Goal: Complete application form: Complete application form

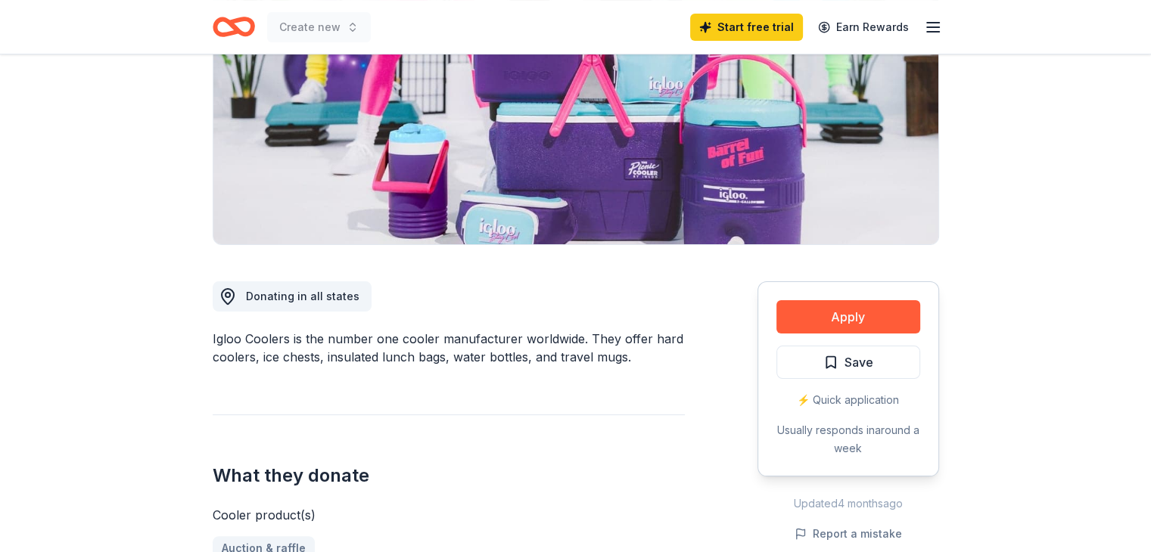
scroll to position [227, 0]
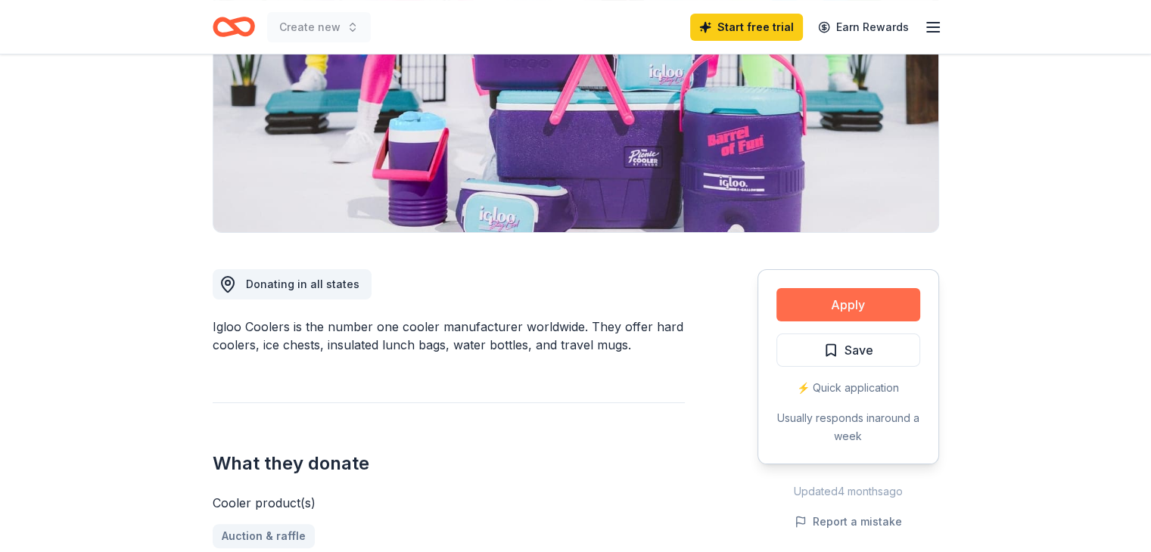
click at [853, 297] on button "Apply" at bounding box center [848, 304] width 144 height 33
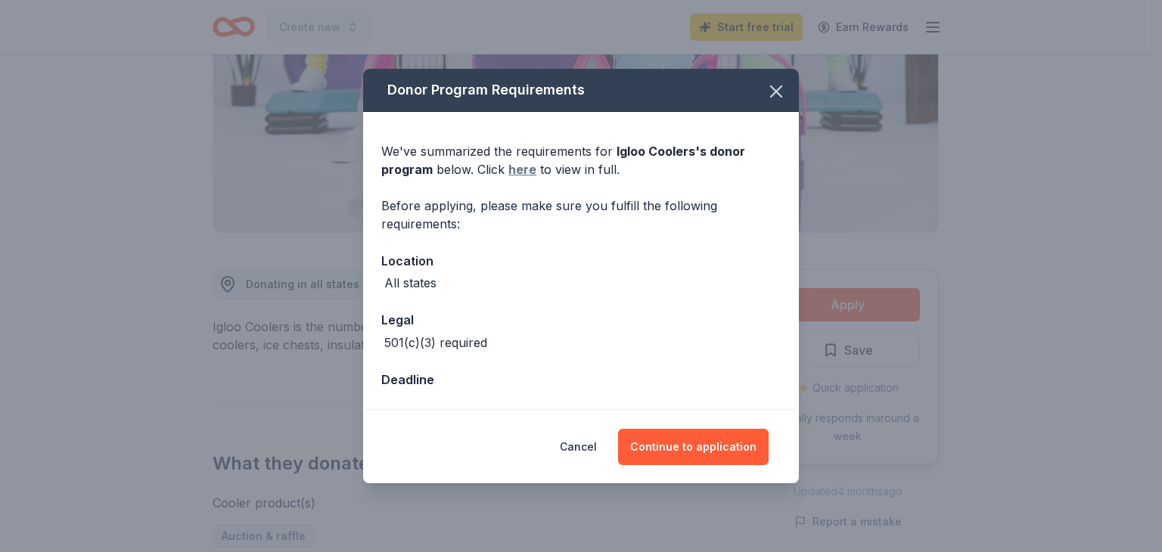
click at [514, 168] on link "here" at bounding box center [522, 169] width 28 height 18
click at [765, 93] on button "button" at bounding box center [776, 91] width 33 height 33
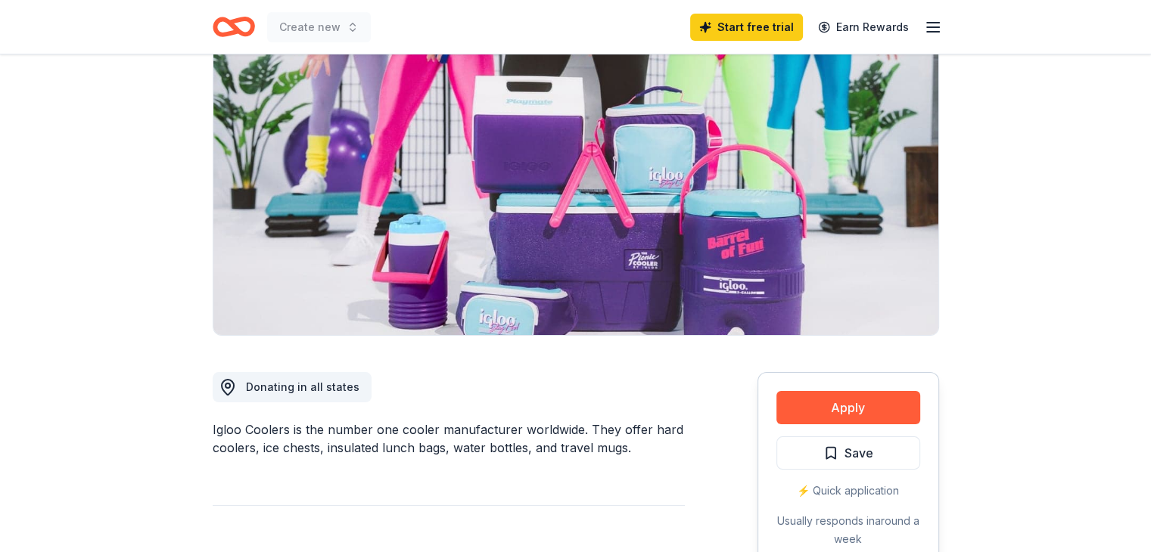
scroll to position [0, 0]
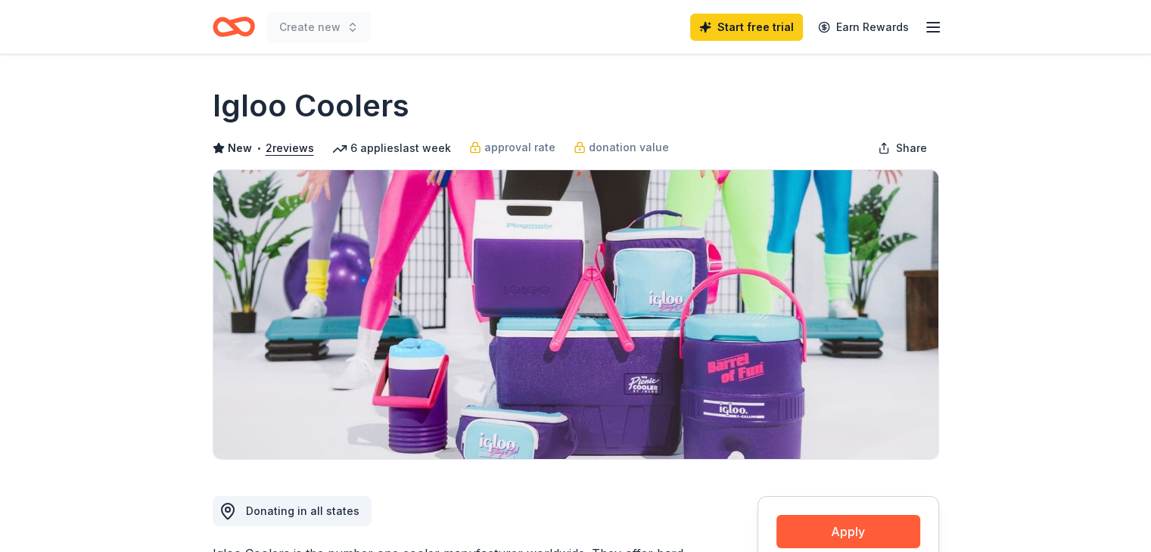
click at [246, 31] on icon "Home" at bounding box center [234, 27] width 42 height 36
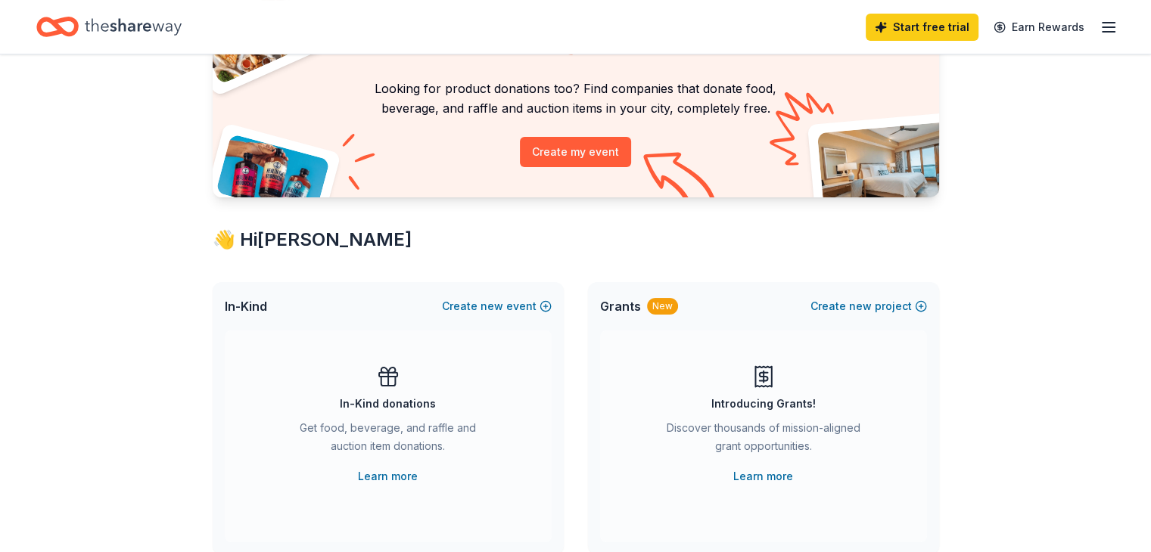
scroll to position [227, 0]
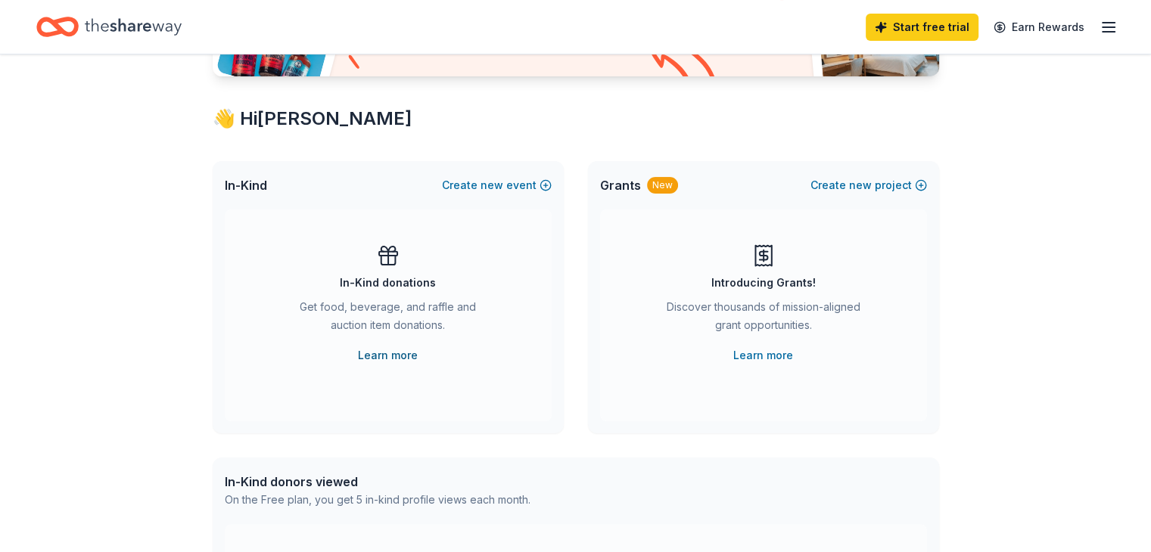
click at [390, 357] on link "Learn more" at bounding box center [388, 355] width 60 height 18
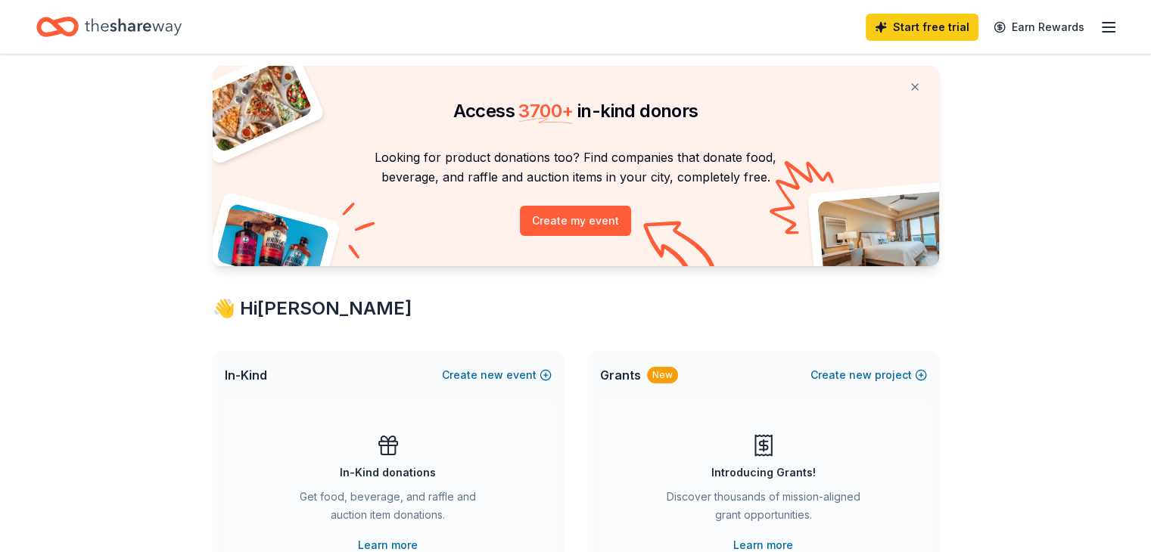
scroll to position [0, 0]
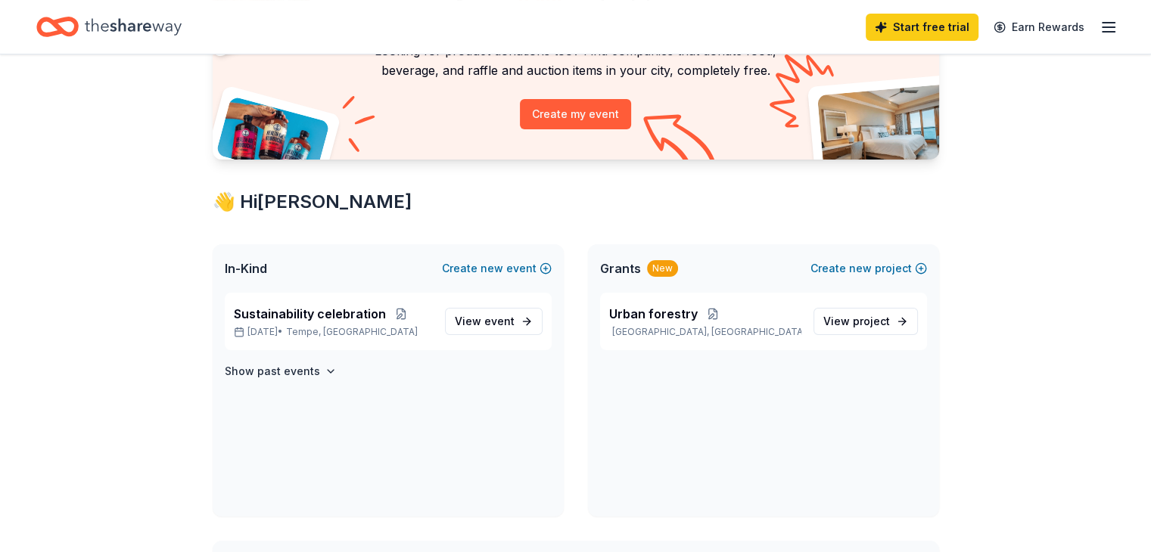
scroll to position [151, 0]
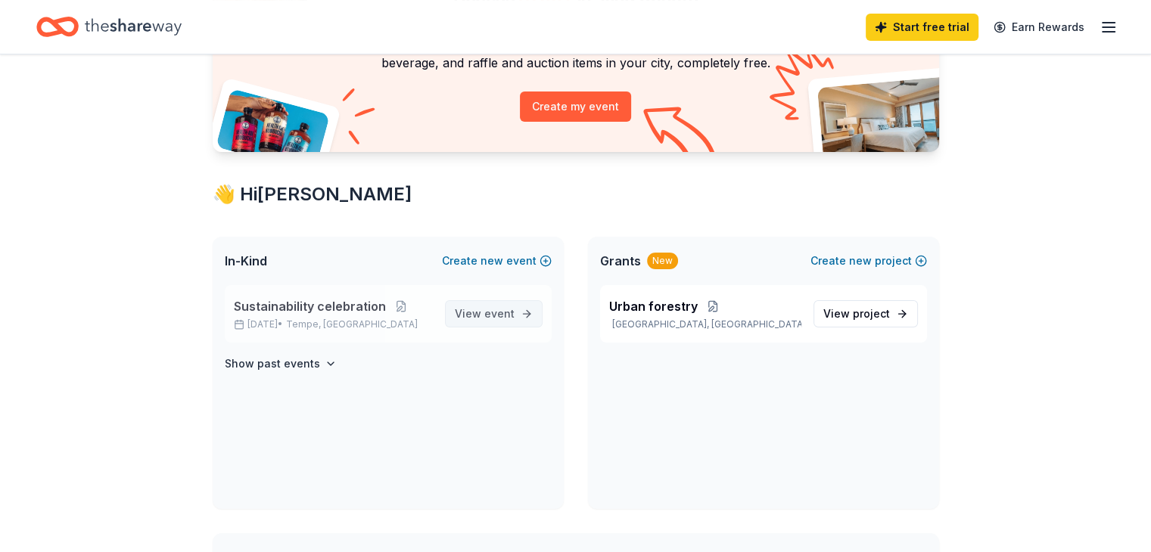
click at [496, 324] on link "View event" at bounding box center [494, 313] width 98 height 27
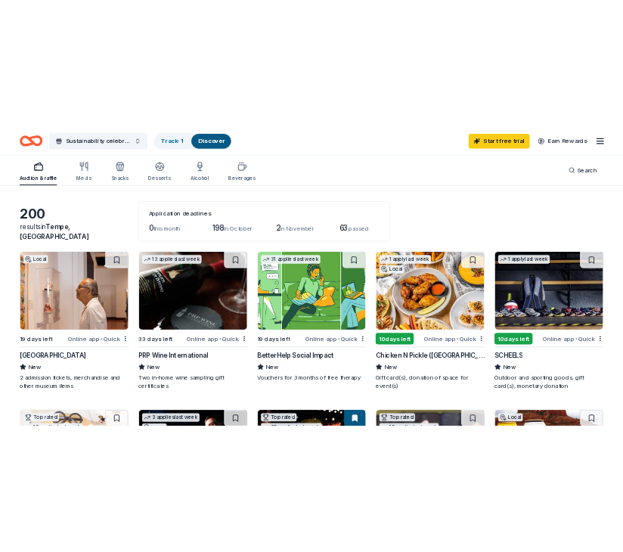
scroll to position [47, 0]
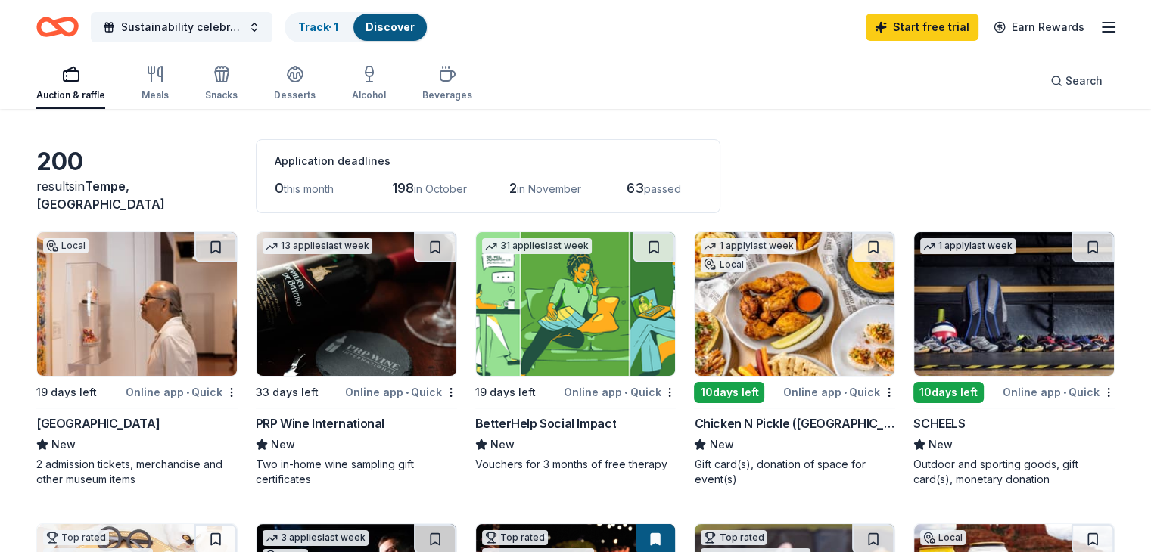
click at [963, 312] on img at bounding box center [1014, 304] width 200 height 144
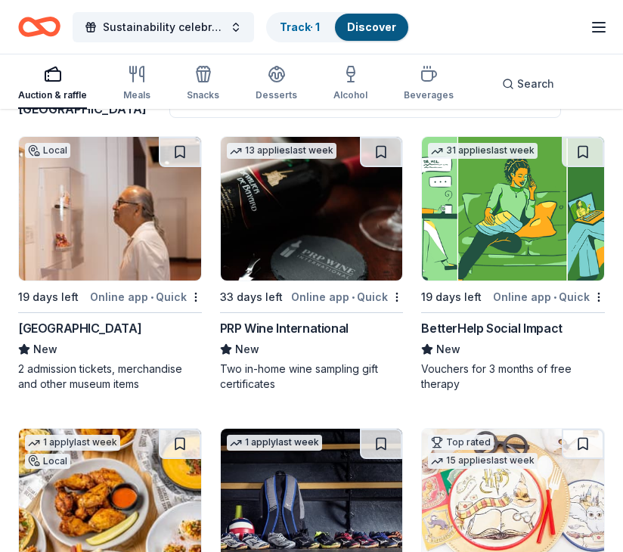
scroll to position [151, 0]
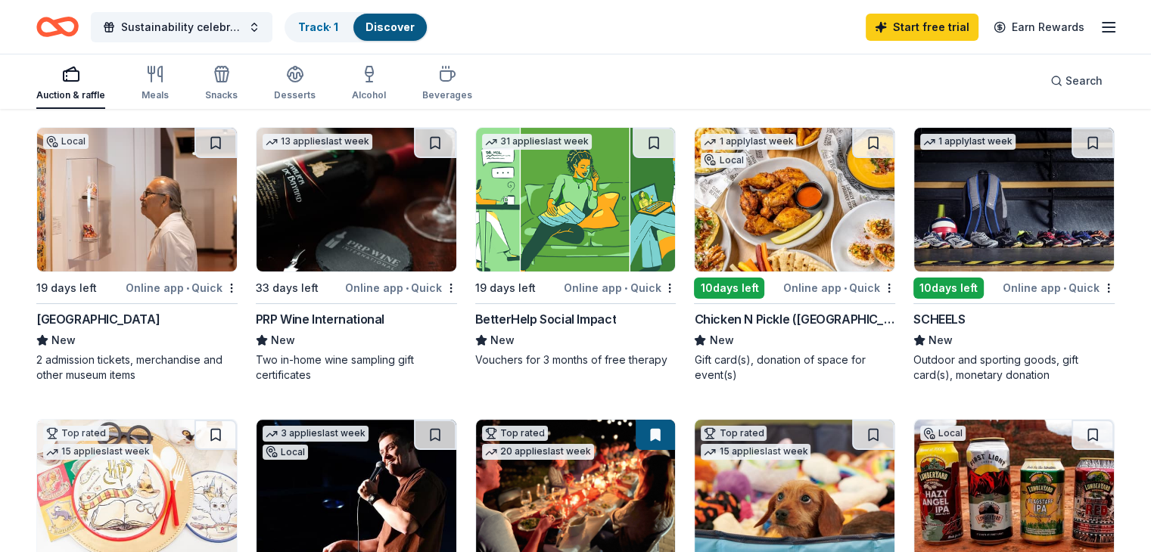
click at [403, 188] on img at bounding box center [356, 200] width 200 height 144
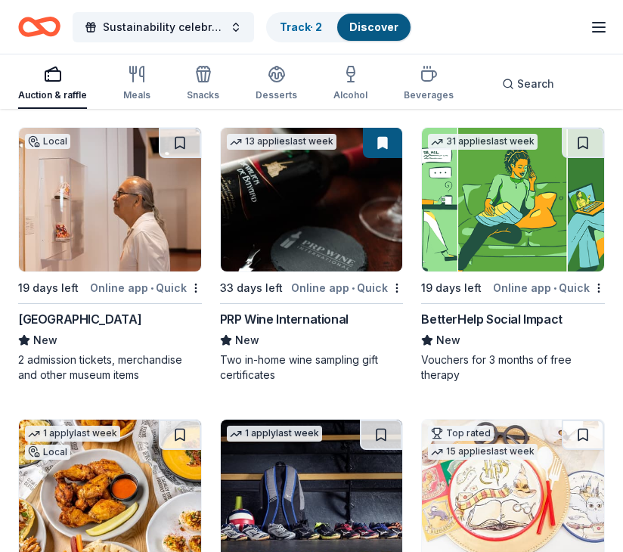
click at [263, 40] on div "Sustainability celebration Track · 2 Discover" at bounding box center [215, 27] width 394 height 36
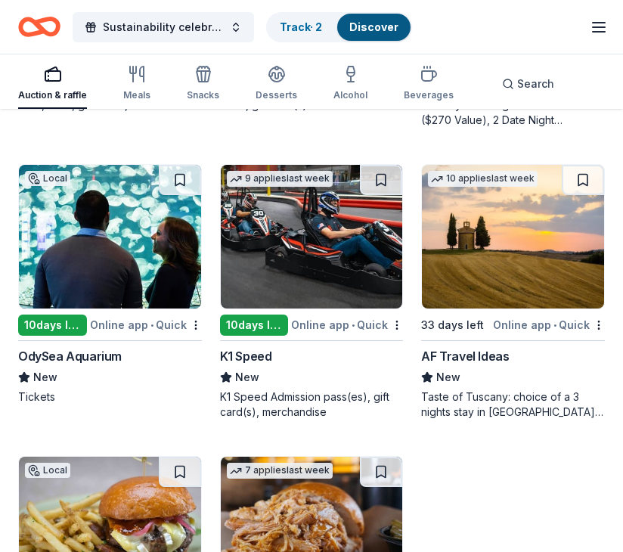
scroll to position [1589, 0]
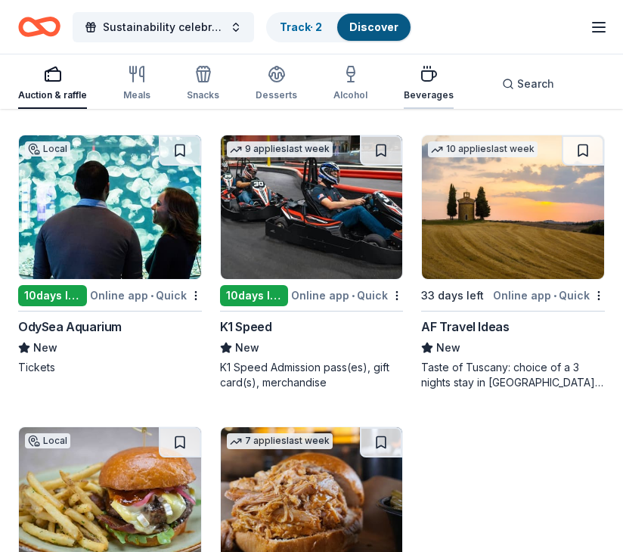
click at [404, 98] on div "Beverages" at bounding box center [429, 95] width 50 height 12
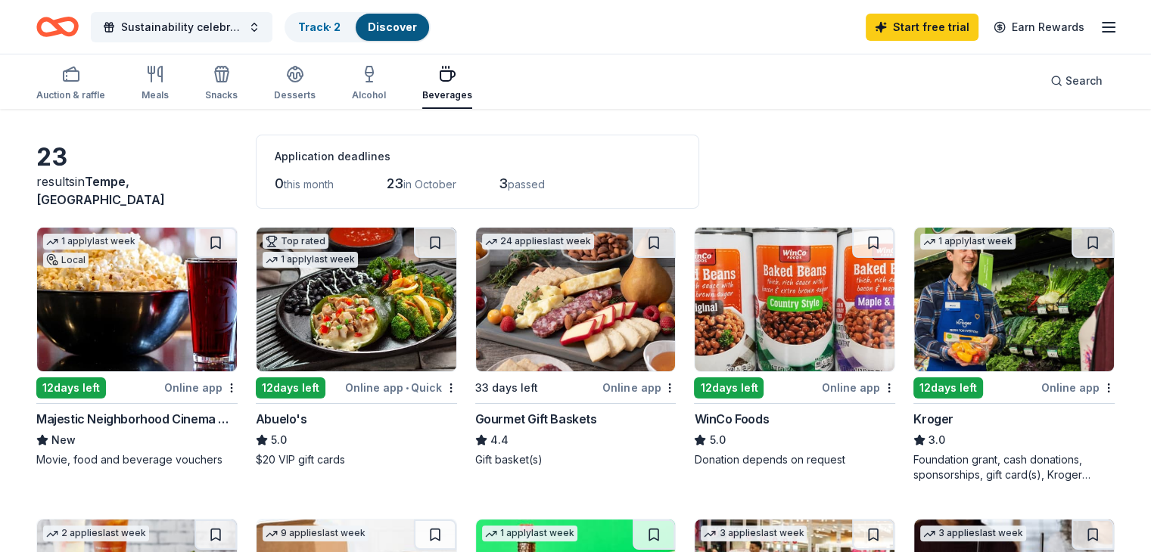
scroll to position [76, 0]
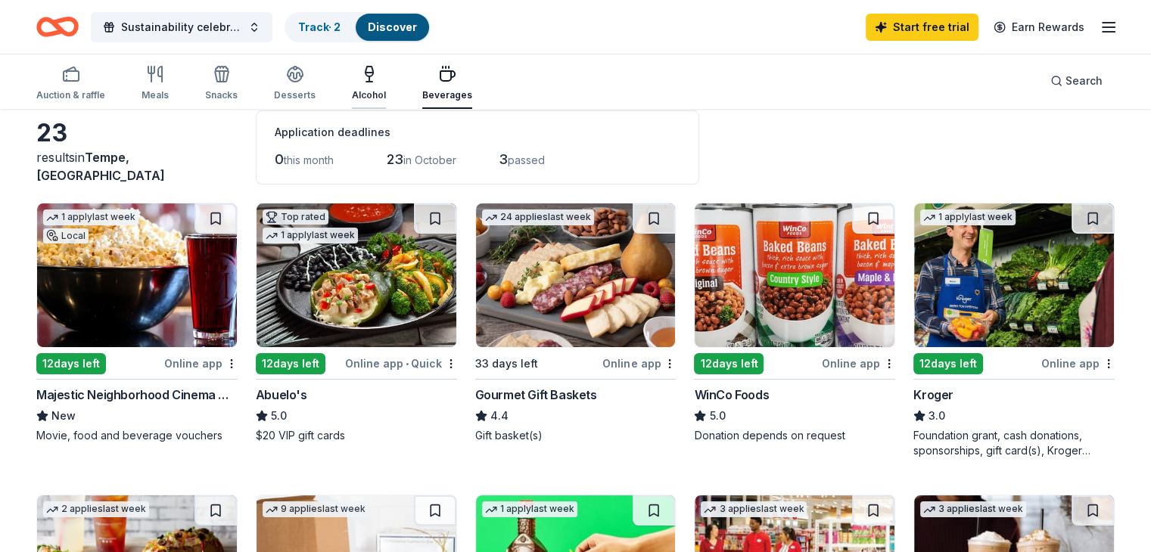
click at [386, 91] on div "Alcohol" at bounding box center [369, 95] width 34 height 12
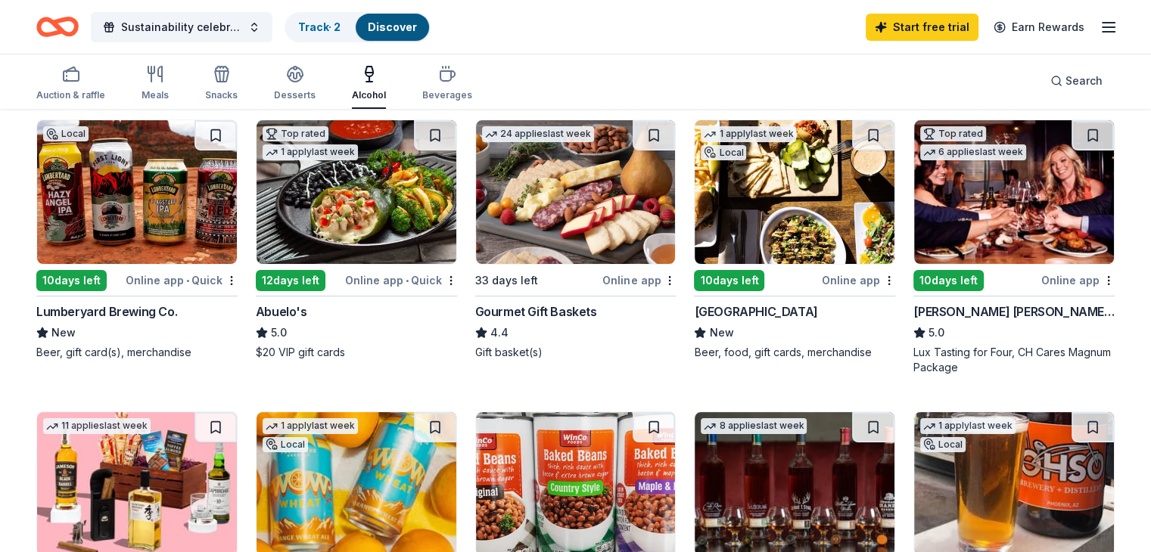
scroll to position [151, 0]
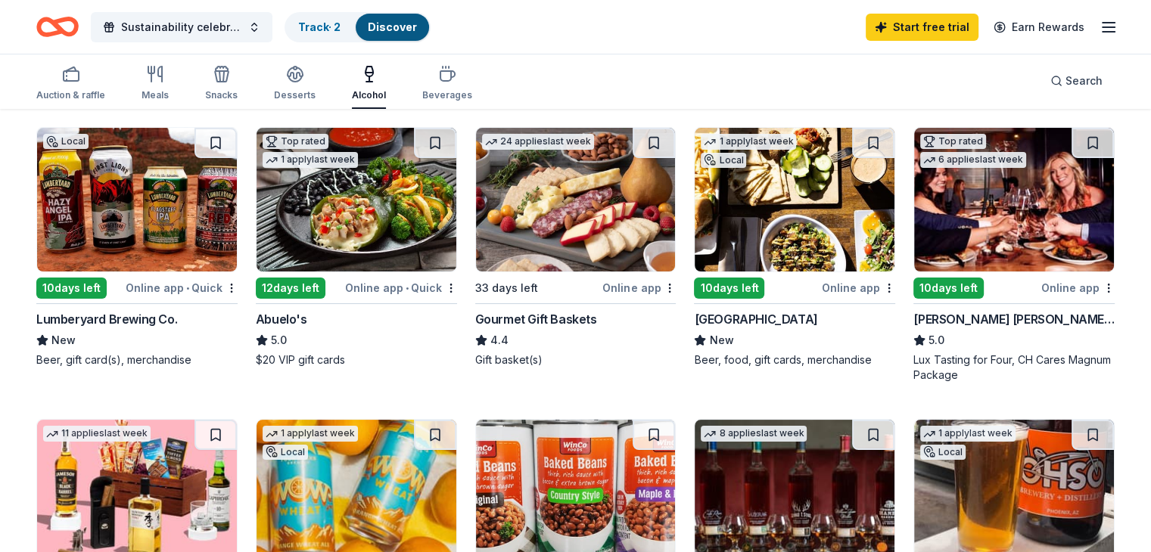
click at [999, 203] on img at bounding box center [1014, 200] width 200 height 144
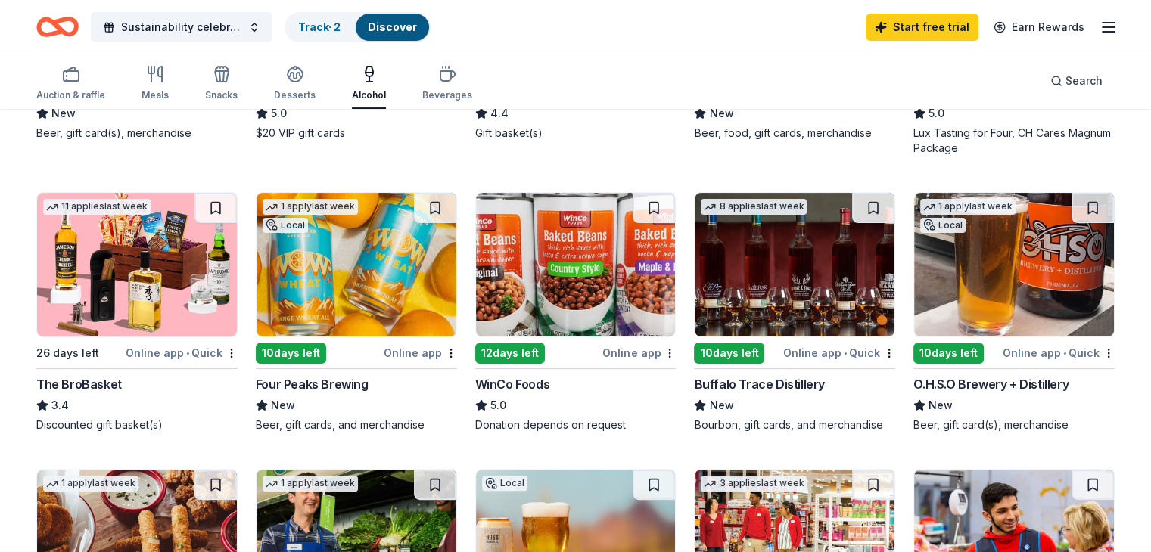
scroll to position [0, 0]
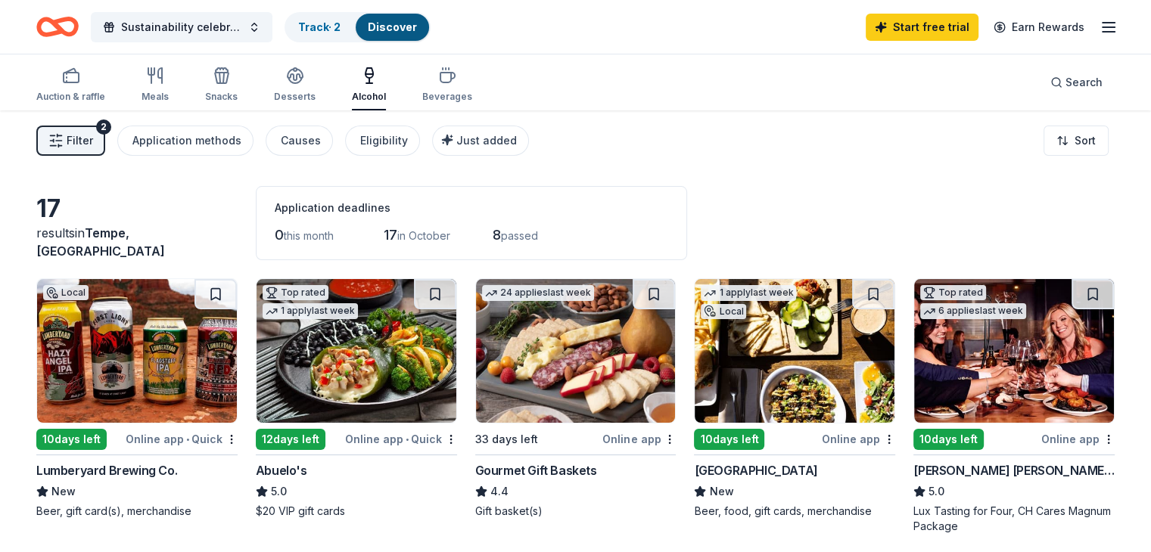
drag, startPoint x: 355, startPoint y: 204, endPoint x: 448, endPoint y: 207, distance: 93.1
click at [448, 207] on div "Application deadlines" at bounding box center [471, 208] width 393 height 18
click at [315, 98] on div "Desserts" at bounding box center [295, 97] width 42 height 12
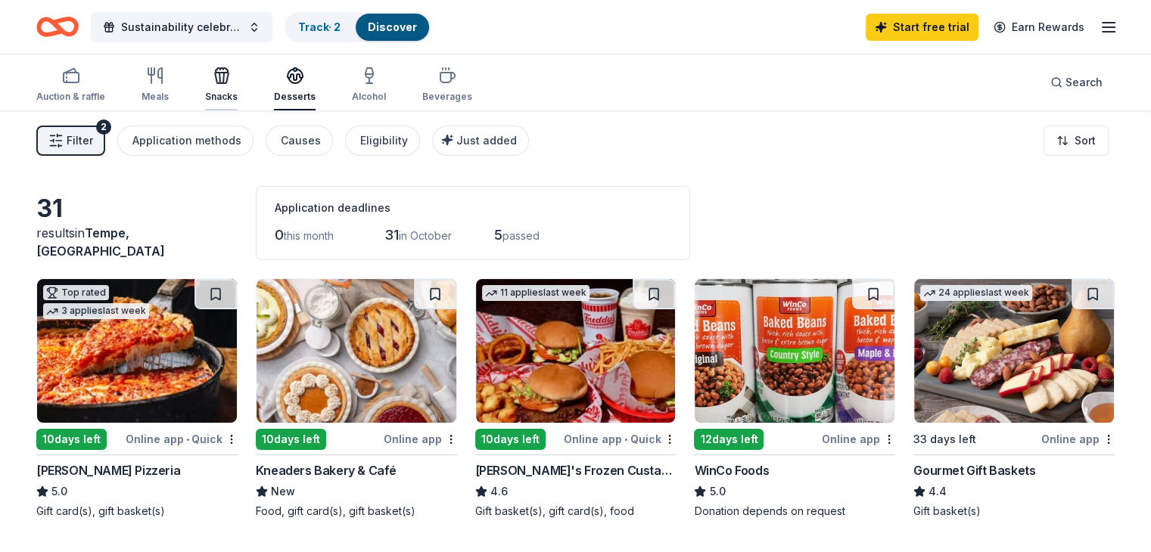
click at [238, 91] on div "Snacks" at bounding box center [221, 97] width 33 height 12
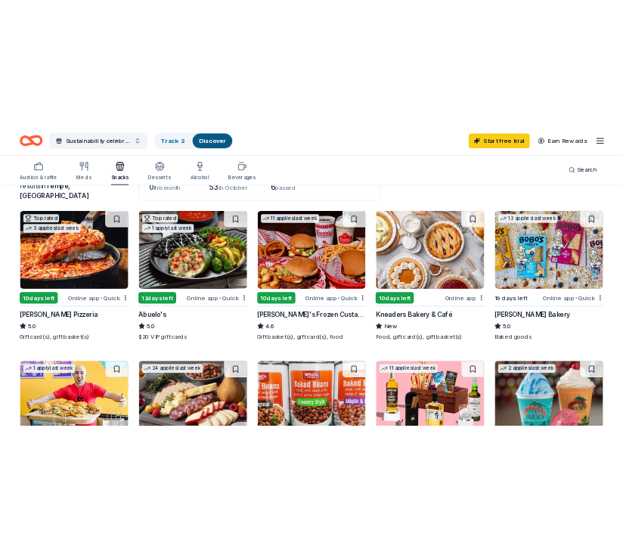
scroll to position [454, 0]
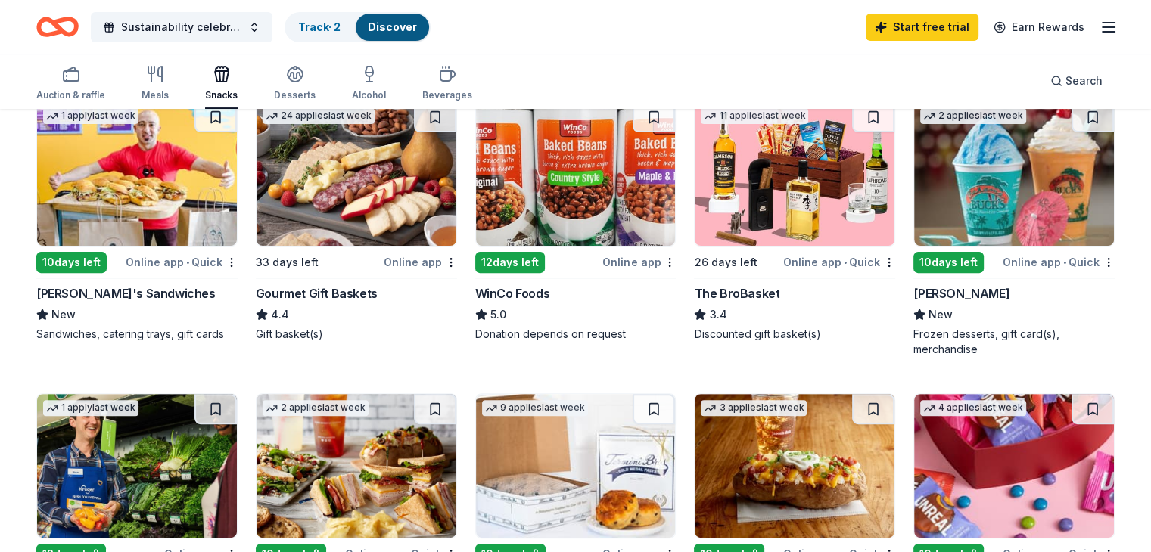
drag, startPoint x: 188, startPoint y: 188, endPoint x: 36, endPoint y: 323, distance: 203.1
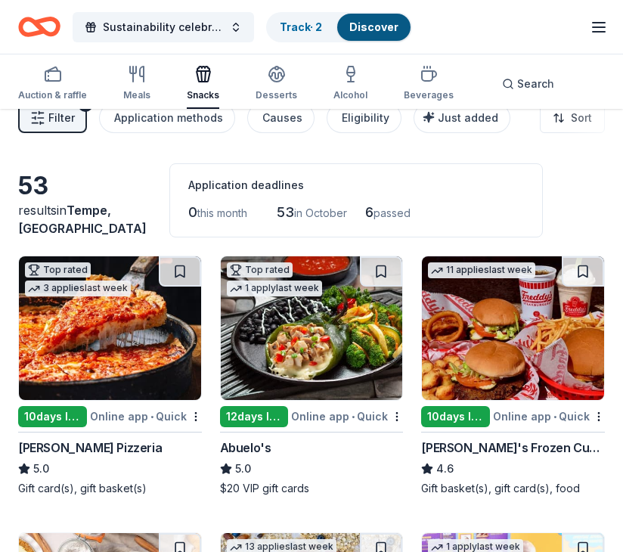
scroll to position [0, 0]
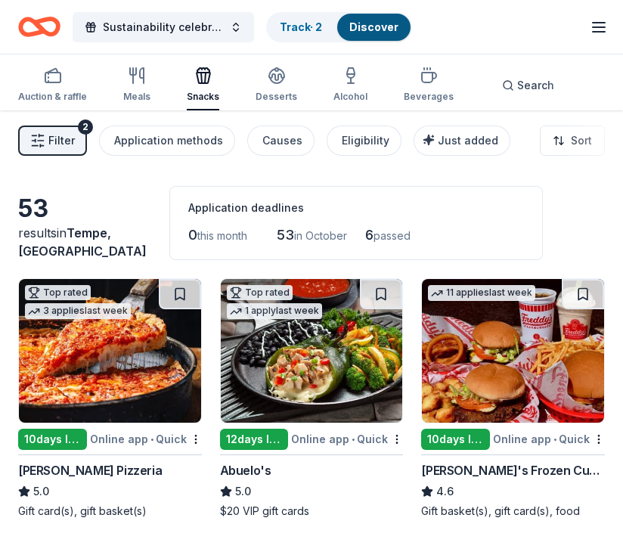
click at [295, 233] on span "in October" at bounding box center [320, 235] width 53 height 13
click at [22, 95] on div "Auction & raffle" at bounding box center [52, 97] width 69 height 12
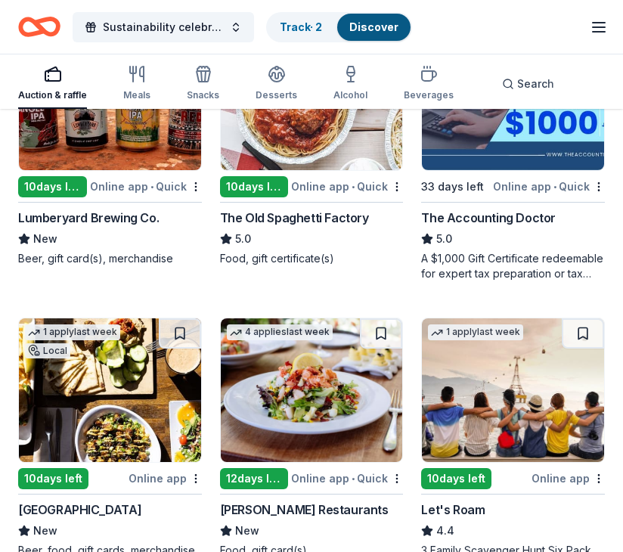
scroll to position [1135, 0]
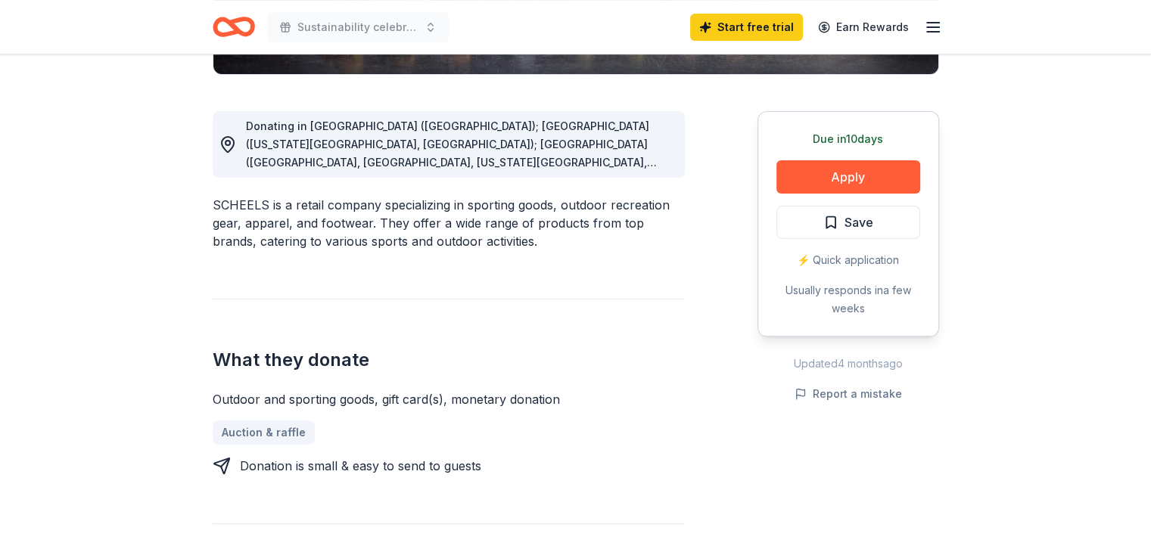
scroll to position [605, 0]
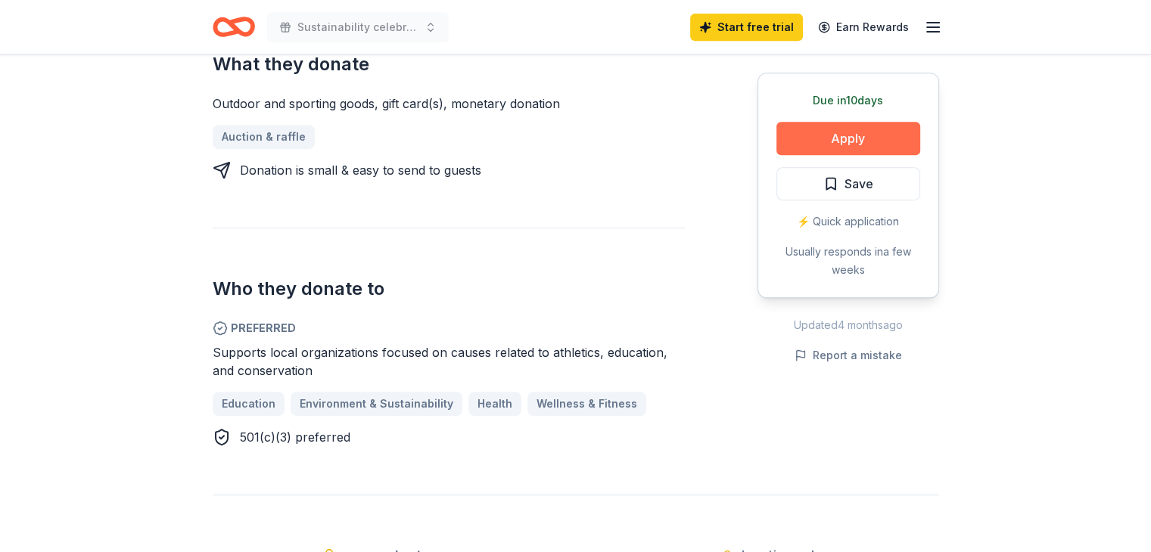
click at [800, 133] on button "Apply" at bounding box center [848, 138] width 144 height 33
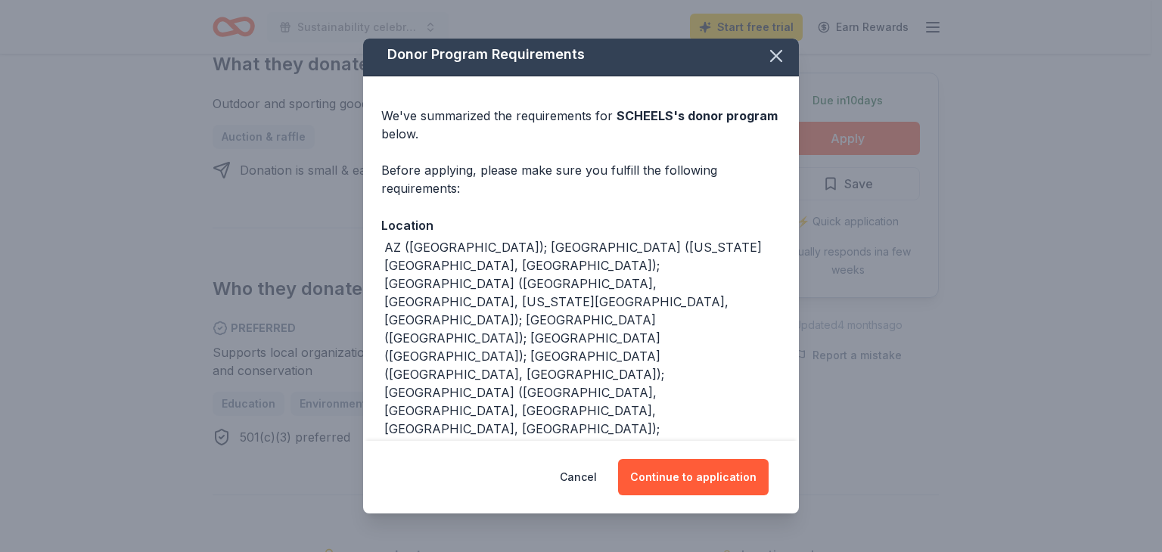
scroll to position [0, 0]
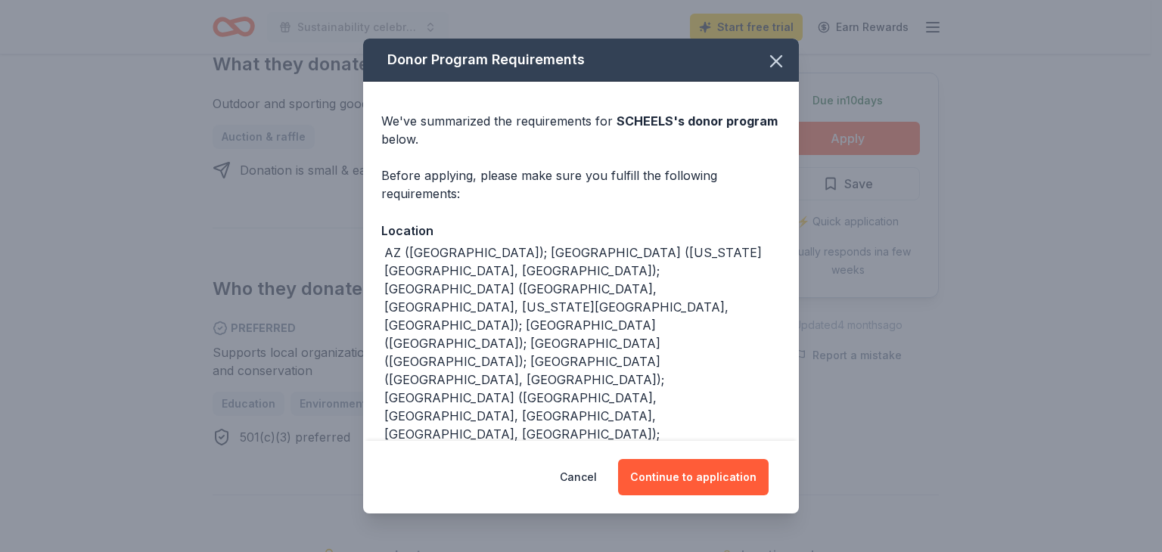
click at [617, 129] on span "SCHEELS 's donor program" at bounding box center [697, 120] width 161 height 15
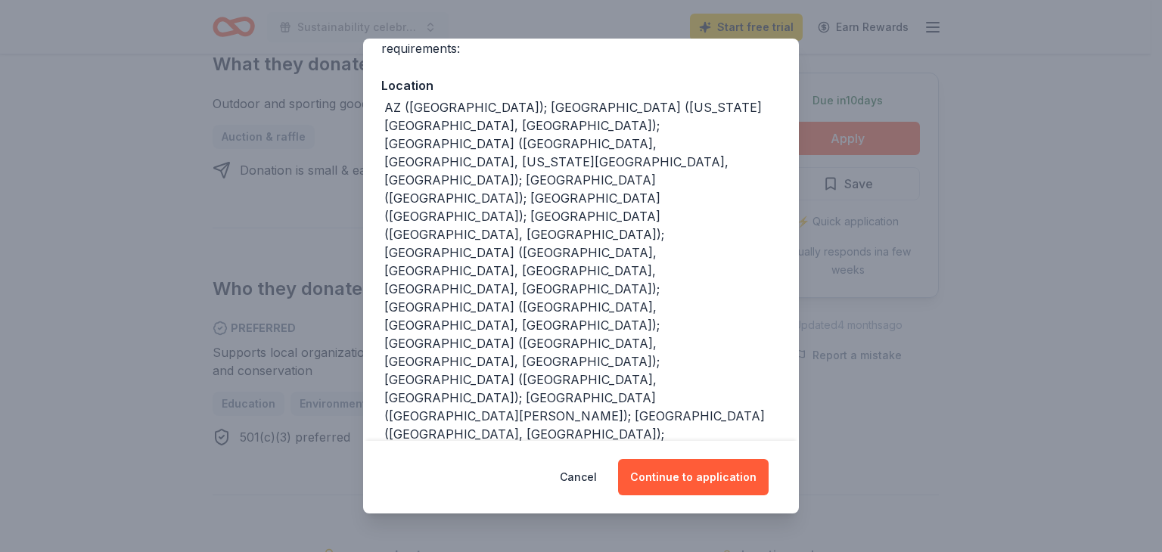
scroll to position [168, 0]
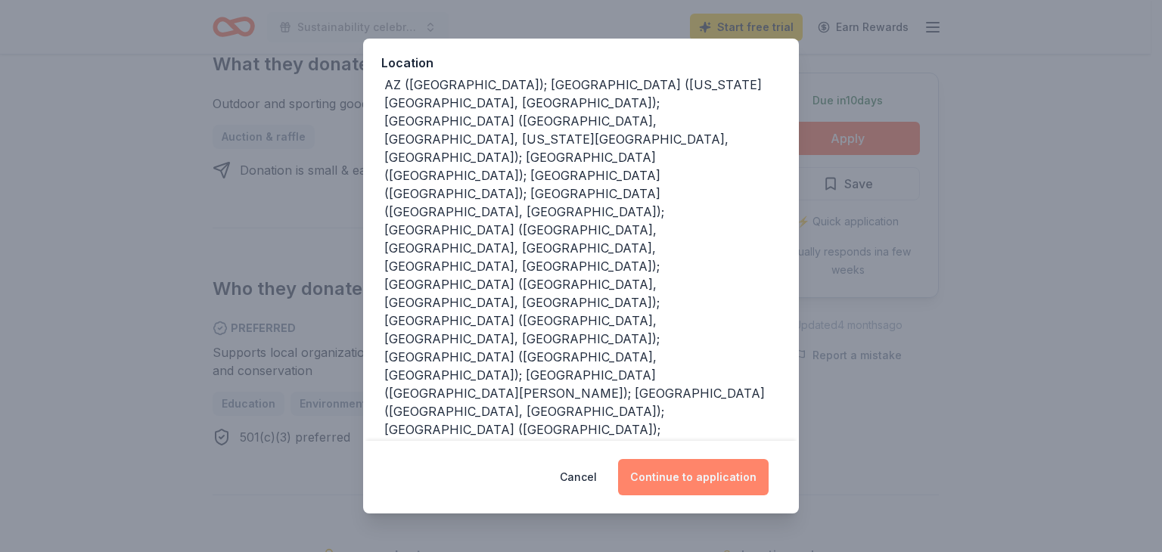
click at [683, 468] on button "Continue to application" at bounding box center [693, 477] width 151 height 36
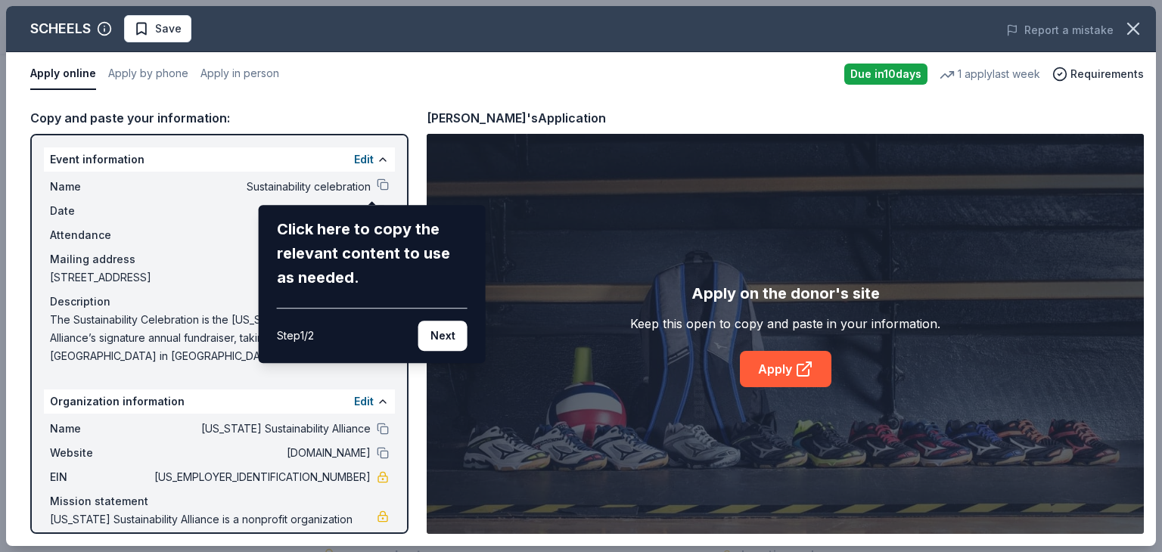
click at [110, 187] on div "SCHEELS Save Report a mistake Apply online Apply by phone Apply in person Due i…" at bounding box center [581, 276] width 1150 height 540
click at [436, 331] on button "Next" at bounding box center [442, 336] width 49 height 30
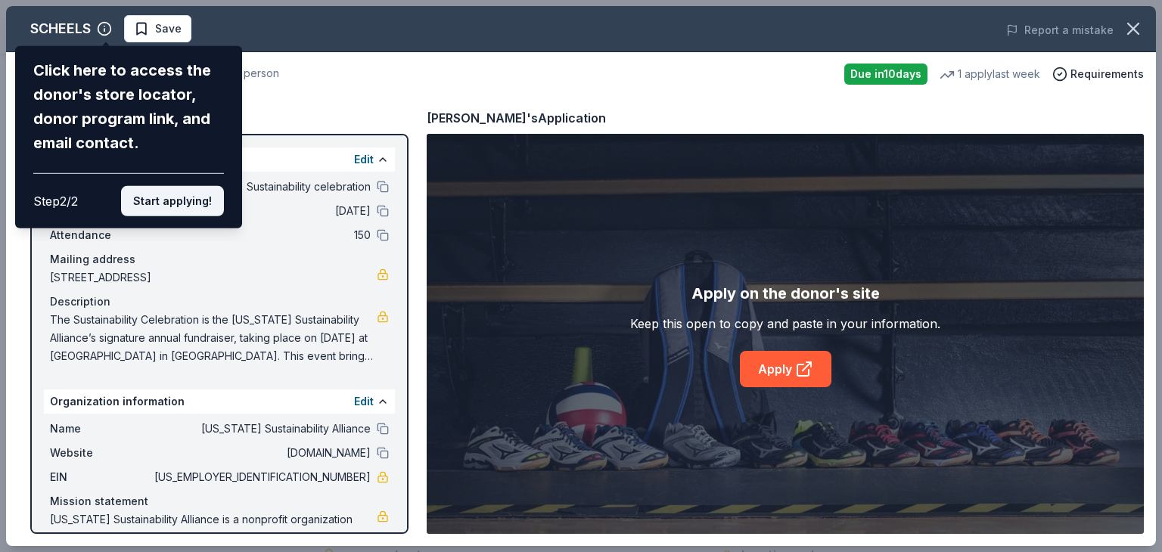
click at [146, 206] on button "Start applying!" at bounding box center [172, 201] width 103 height 30
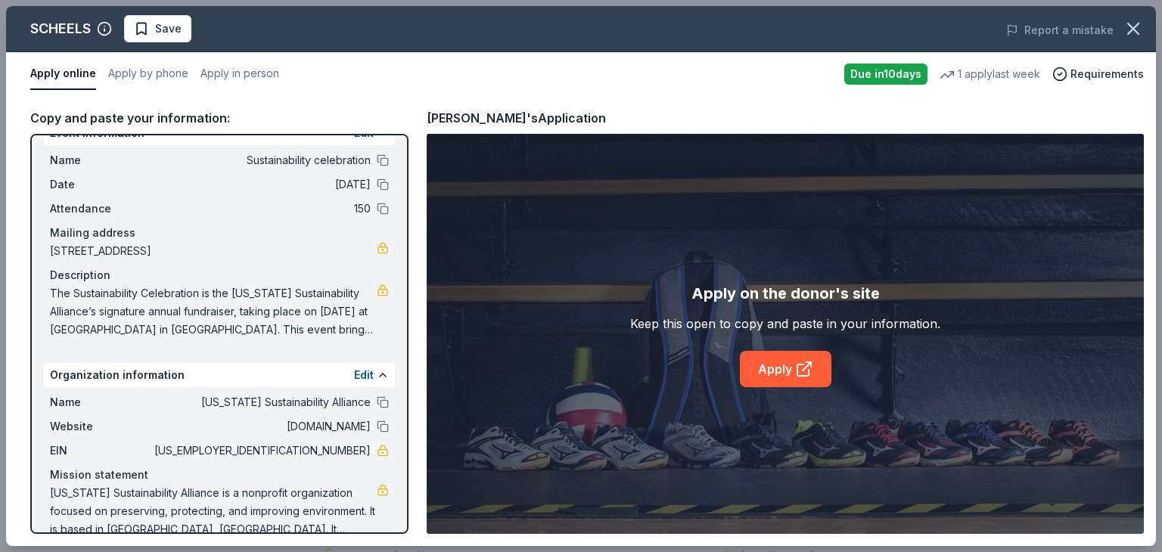
scroll to position [50, 0]
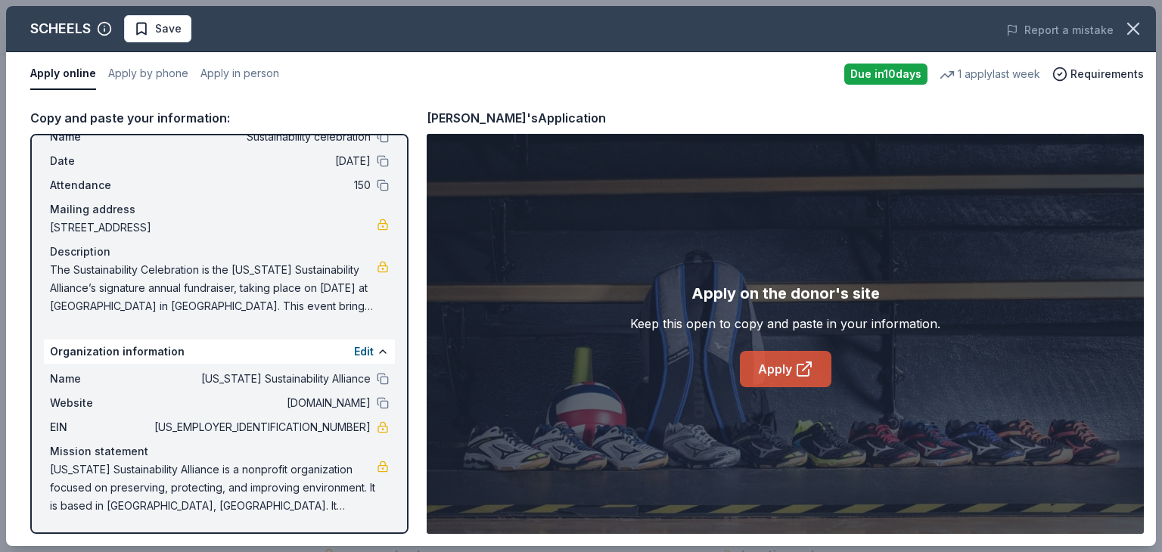
click at [769, 359] on link "Apply" at bounding box center [786, 369] width 92 height 36
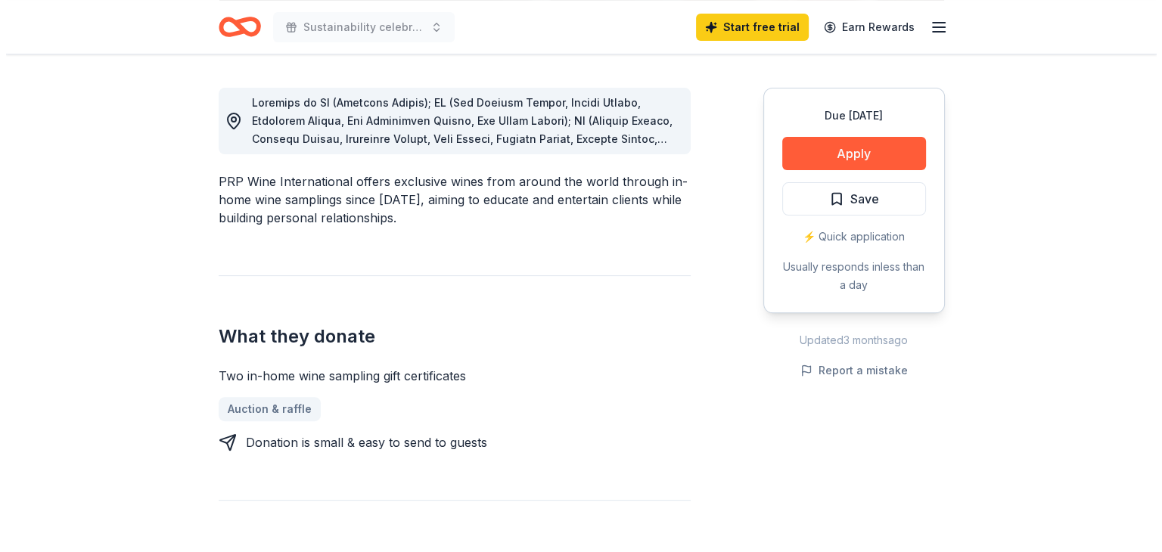
scroll to position [454, 0]
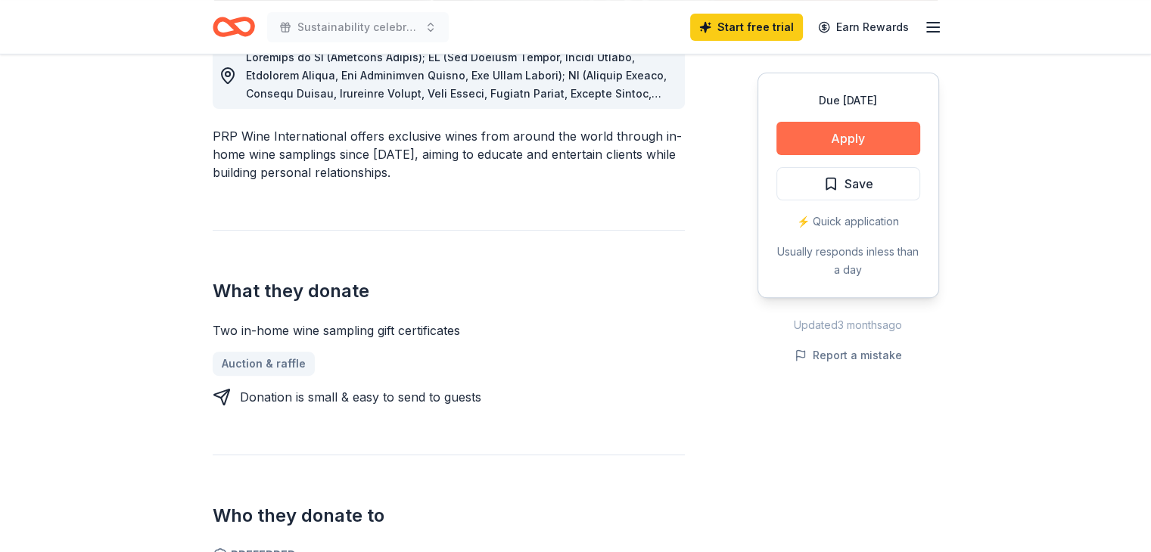
click at [828, 129] on button "Apply" at bounding box center [848, 138] width 144 height 33
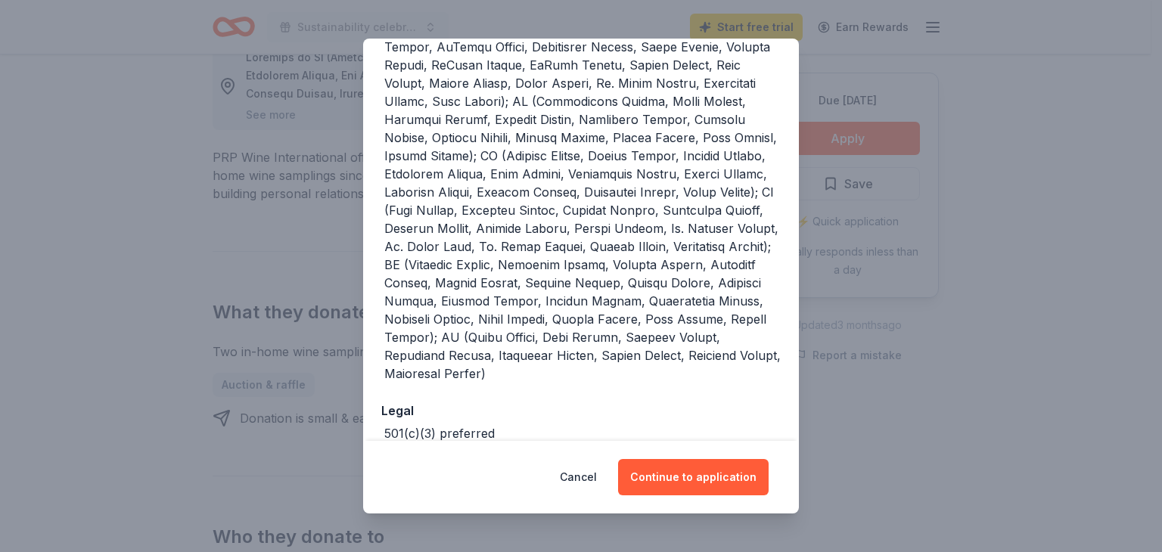
scroll to position [487, 0]
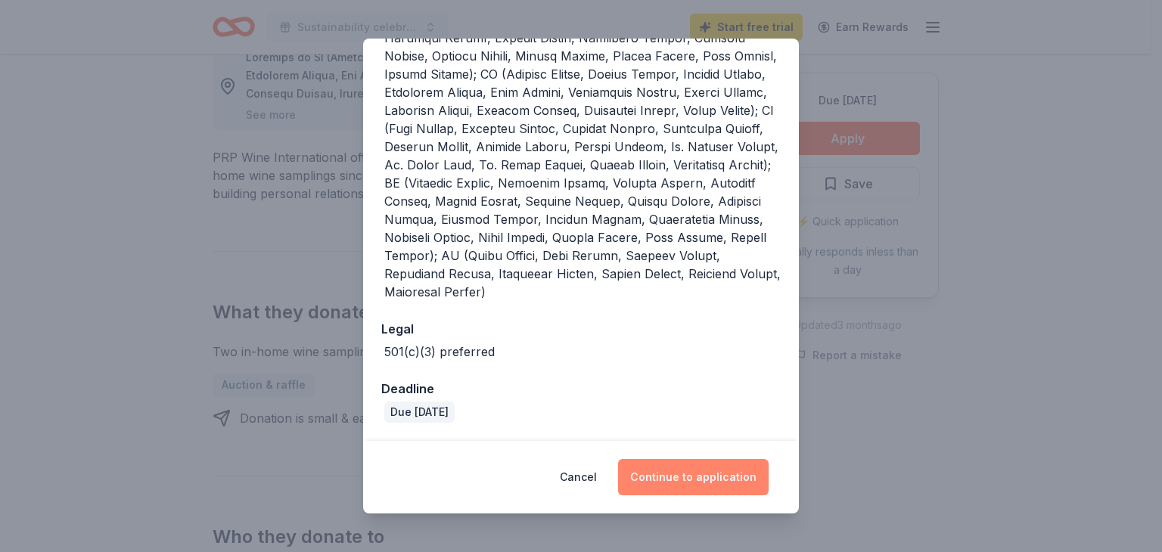
click at [683, 483] on button "Continue to application" at bounding box center [693, 477] width 151 height 36
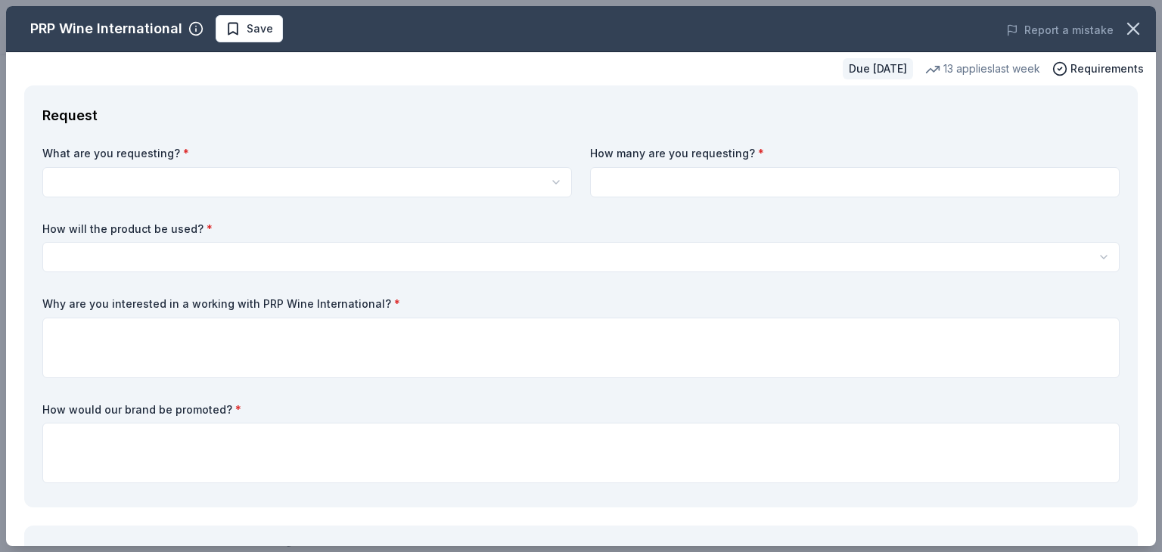
scroll to position [0, 0]
click at [321, 176] on html "Sustainability celebration Start free trial Earn Rewards Due in 33 days Share P…" at bounding box center [581, 276] width 1162 height 552
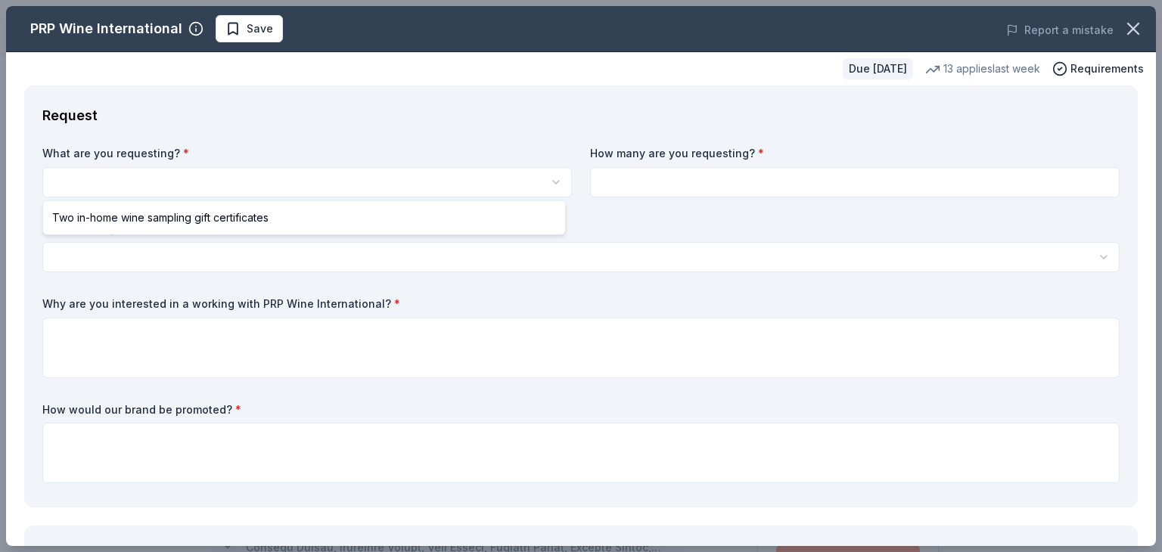
select select "Two in-home wine sampling gift certificates"
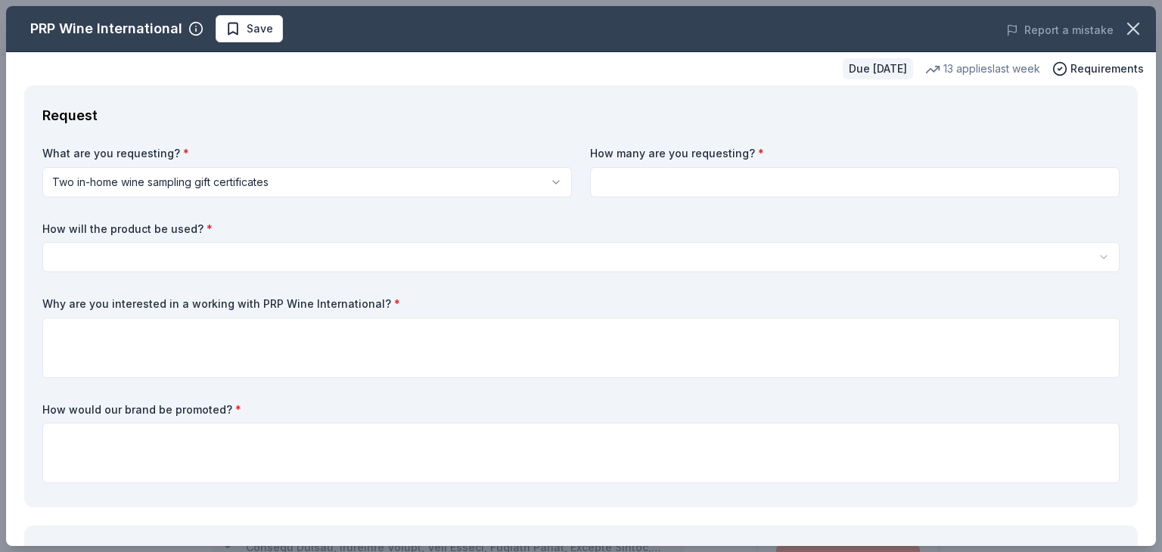
click at [611, 179] on input at bounding box center [855, 182] width 530 height 30
type input "2"
click at [166, 240] on div "How will the product be used? * Silent auction Live auction Raffle / Door prize…" at bounding box center [580, 247] width 1077 height 51
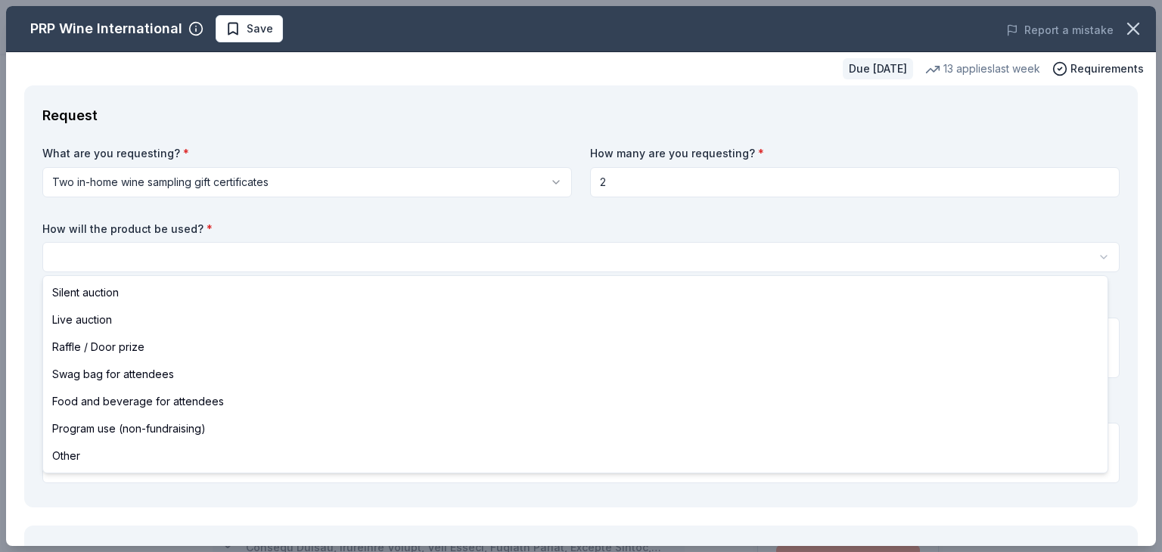
click at [148, 253] on html "Sustainability celebration Save Apply Due in 33 days Share PRP Wine Internation…" at bounding box center [581, 276] width 1162 height 552
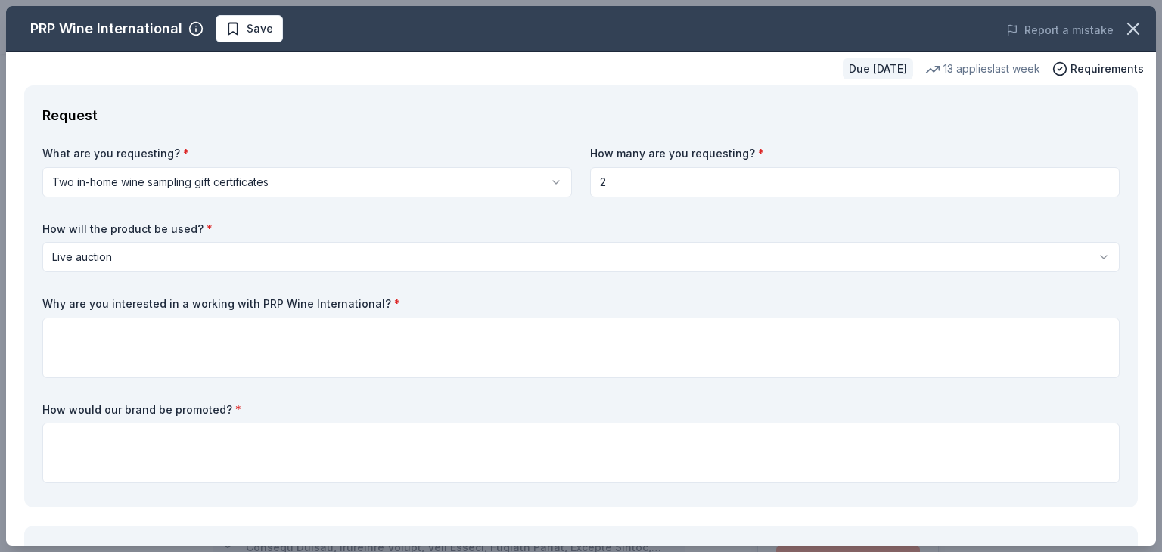
click at [116, 252] on html "Sustainability celebration Save Apply Due in 33 days Share PRP Wine Internation…" at bounding box center [581, 276] width 1162 height 552
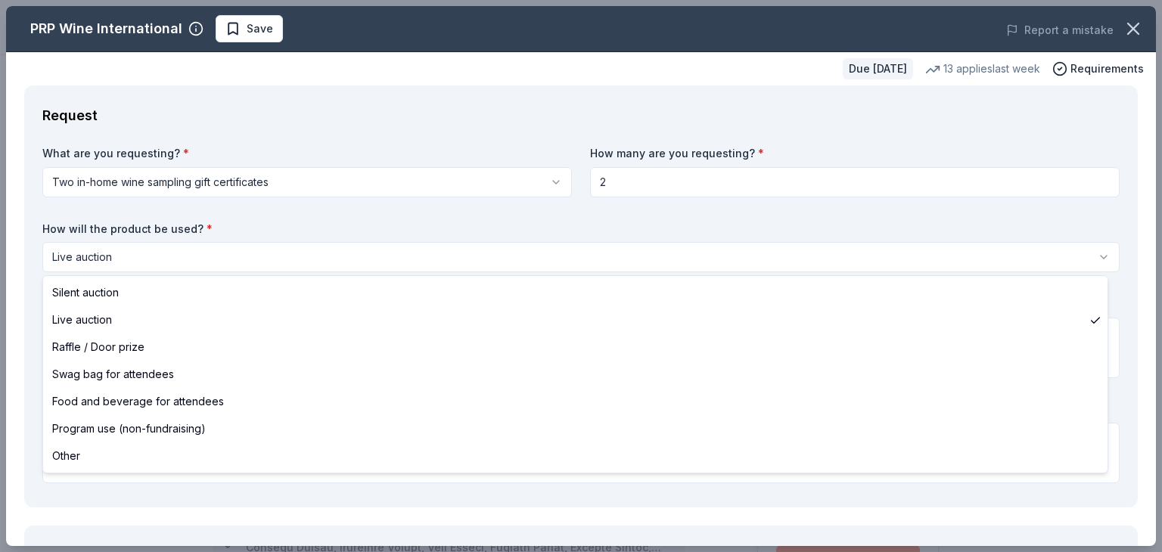
select select "silentAuction"
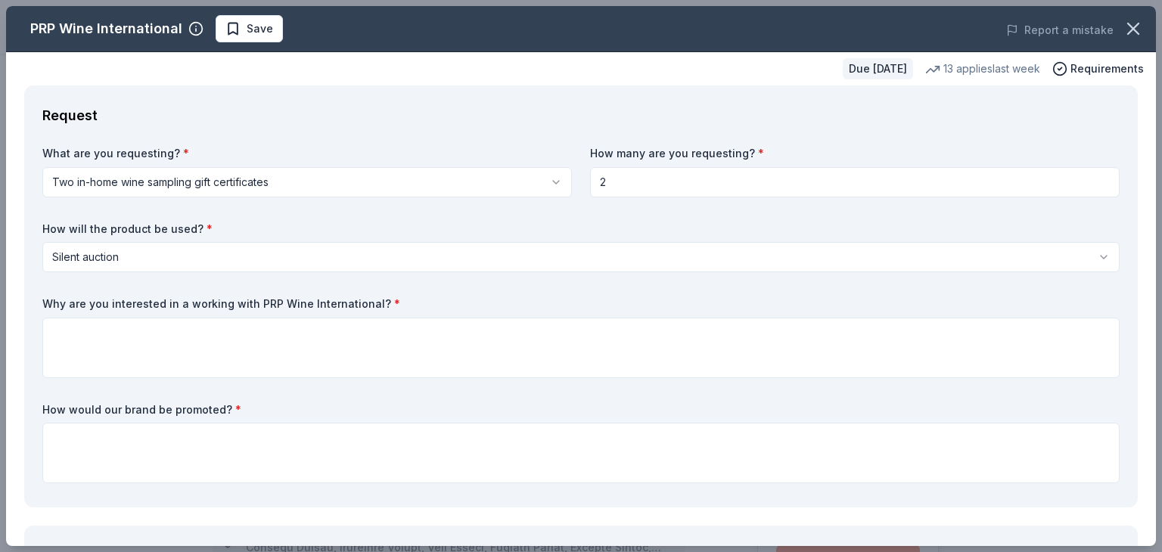
click at [130, 312] on div "Why are you interested in a working with PRP Wine International? *" at bounding box center [580, 338] width 1077 height 82
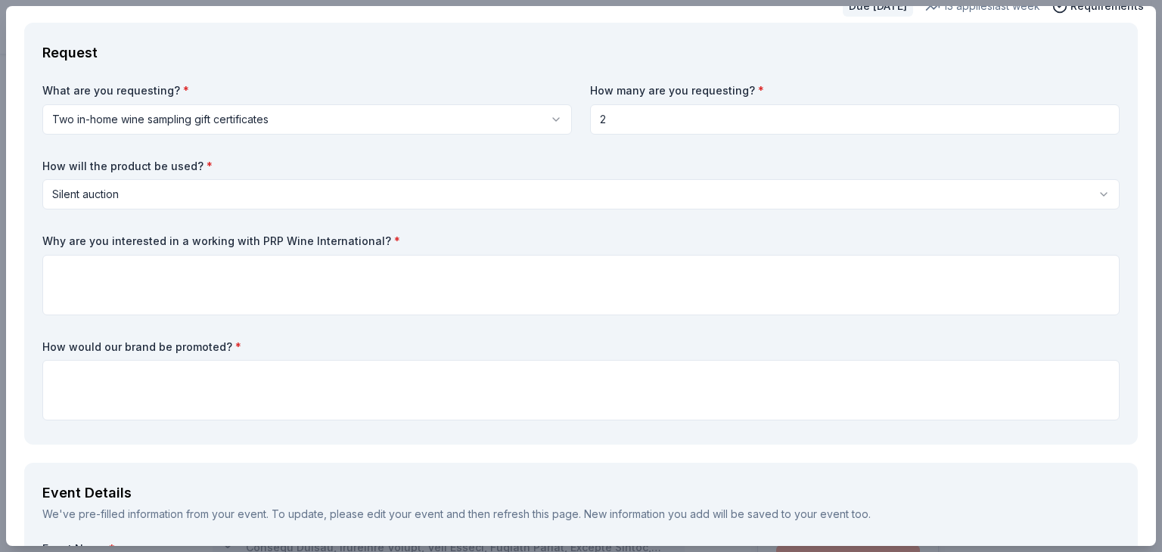
drag, startPoint x: 41, startPoint y: 110, endPoint x: 688, endPoint y: 349, distance: 689.3
click at [688, 349] on div "Request What are you requesting? * Two in-home wine sampling gift certificates …" at bounding box center [581, 234] width 1114 height 422
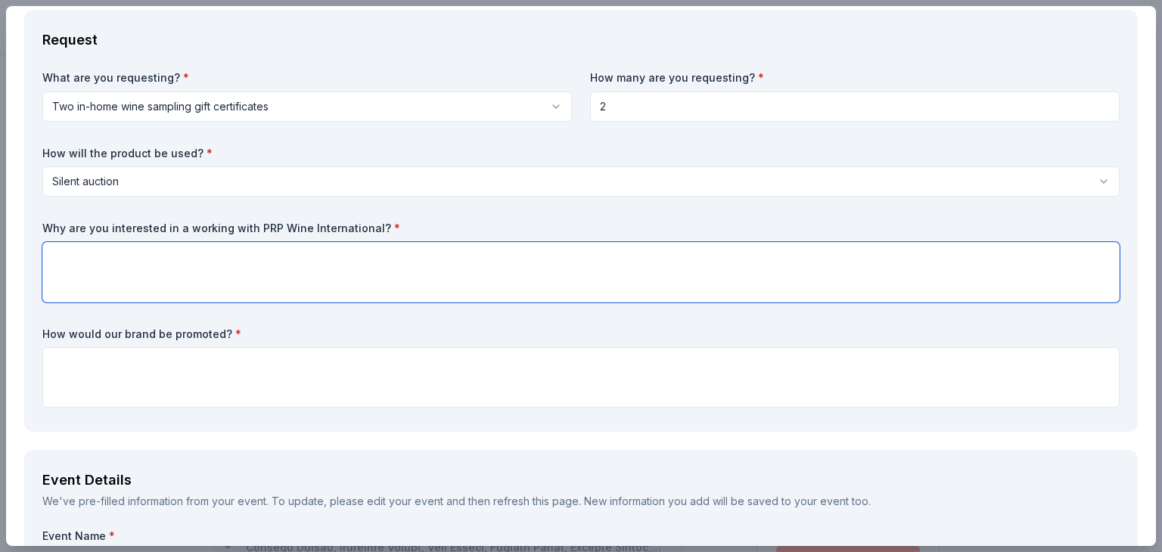
click at [57, 287] on textarea at bounding box center [580, 272] width 1077 height 61
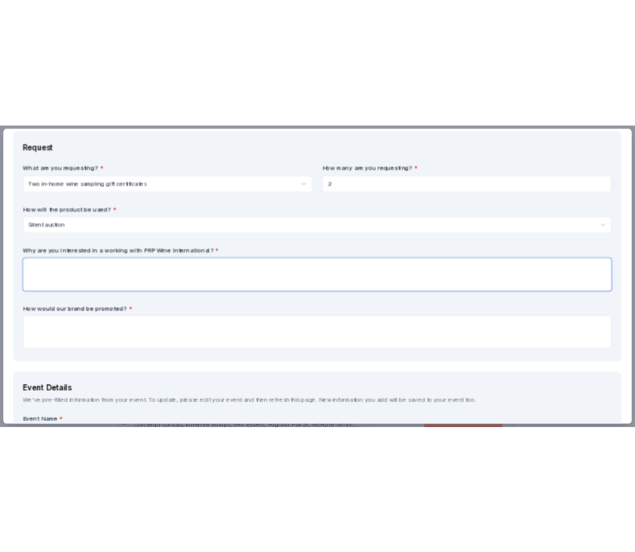
scroll to position [151, 0]
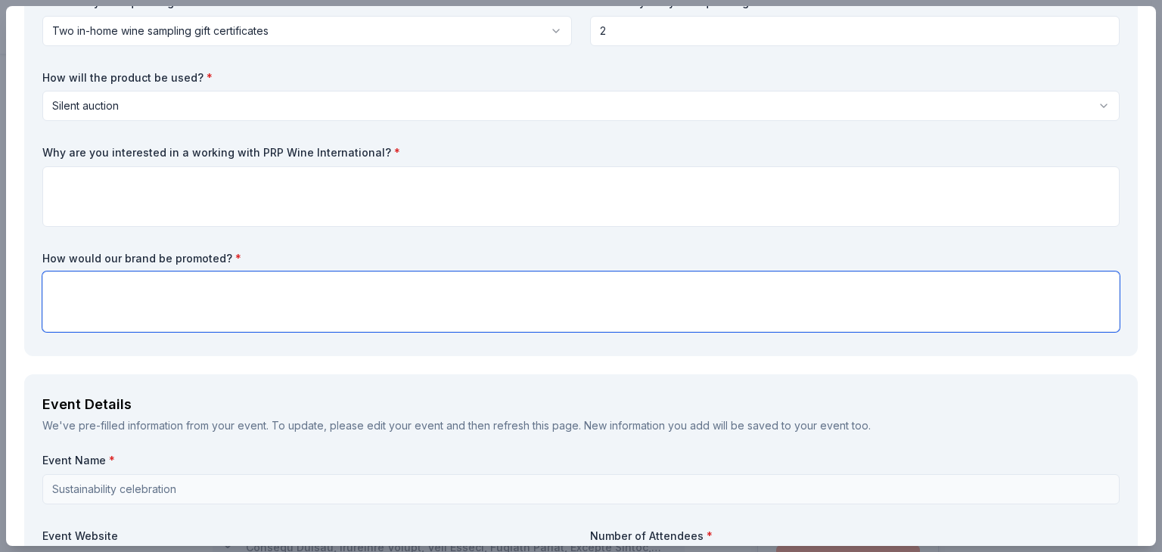
click at [107, 279] on textarea at bounding box center [580, 302] width 1077 height 61
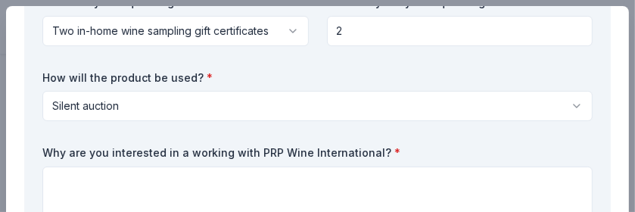
click at [284, 64] on div "What are you requesting? * Two in-home wine sampling gift certificates Two in-h…" at bounding box center [317, 166] width 550 height 343
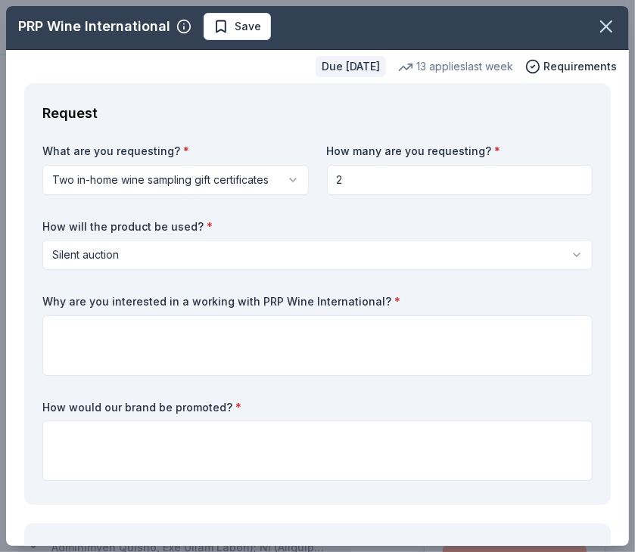
scroll to position [0, 0]
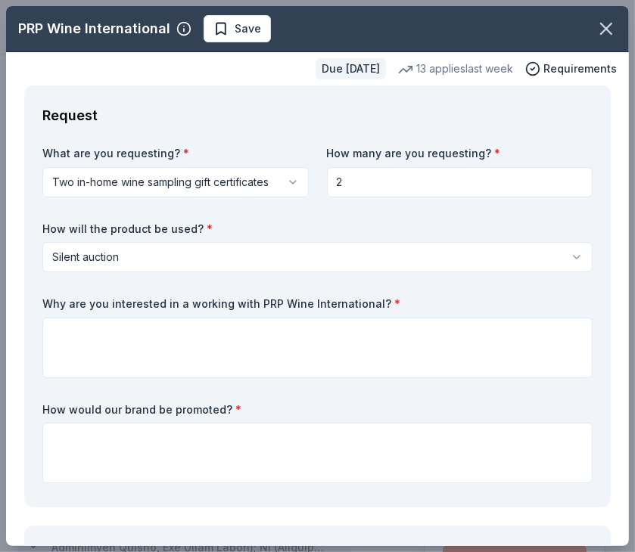
click at [137, 293] on div "What are you requesting? * Two in-home wine sampling gift certificates Two in-h…" at bounding box center [317, 317] width 550 height 343
drag, startPoint x: 45, startPoint y: 112, endPoint x: 169, endPoint y: 210, distance: 157.9
click at [168, 207] on div "Request What are you requesting? * Two in-home wine sampling gift certificates …" at bounding box center [317, 296] width 586 height 422
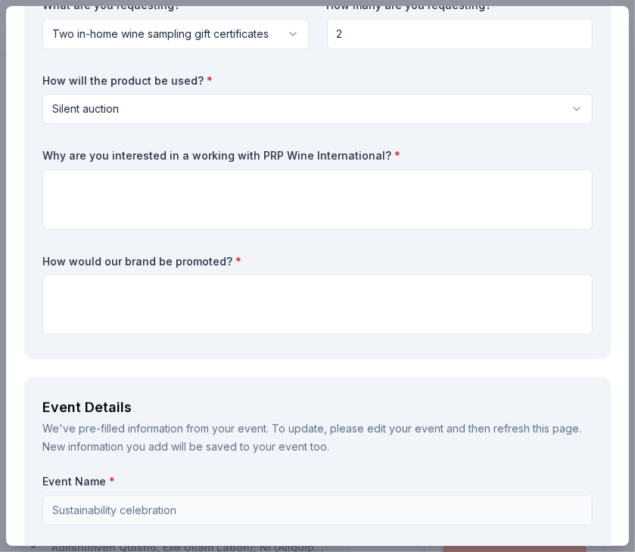
scroll to position [151, 0]
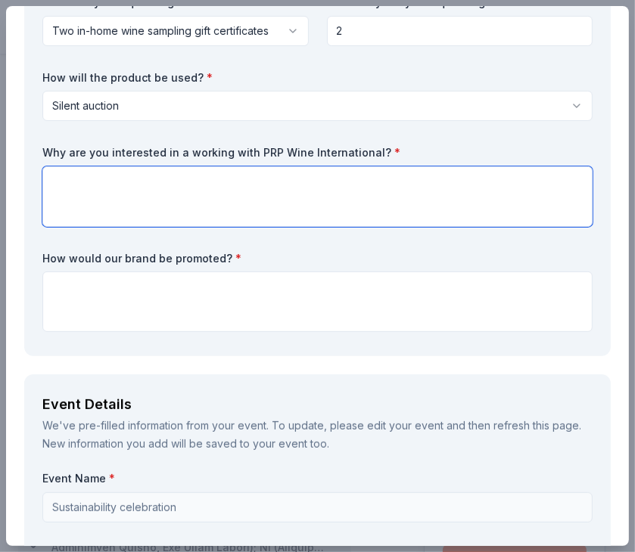
click at [212, 179] on textarea at bounding box center [317, 196] width 550 height 61
paste textarea "We are interested in working with PRP Wine International because your commitmen…"
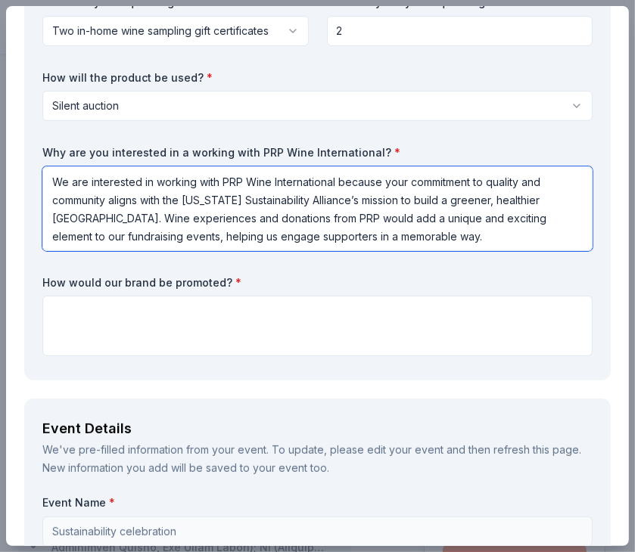
click at [371, 222] on textarea "We are interested in working with PRP Wine International because your commitmen…" at bounding box center [317, 208] width 550 height 85
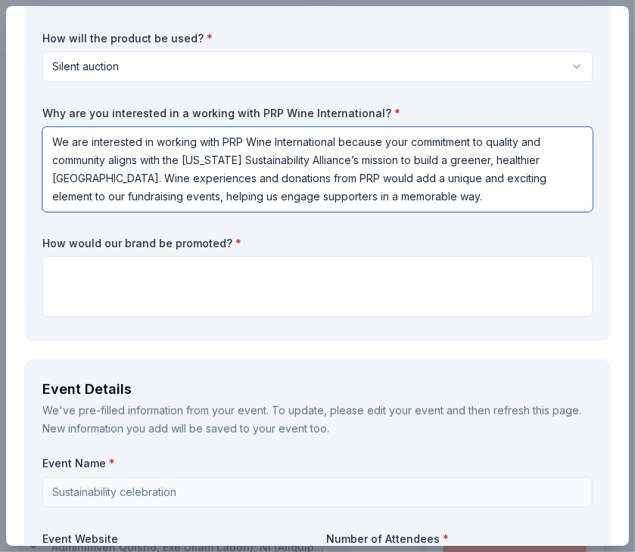
scroll to position [227, 0]
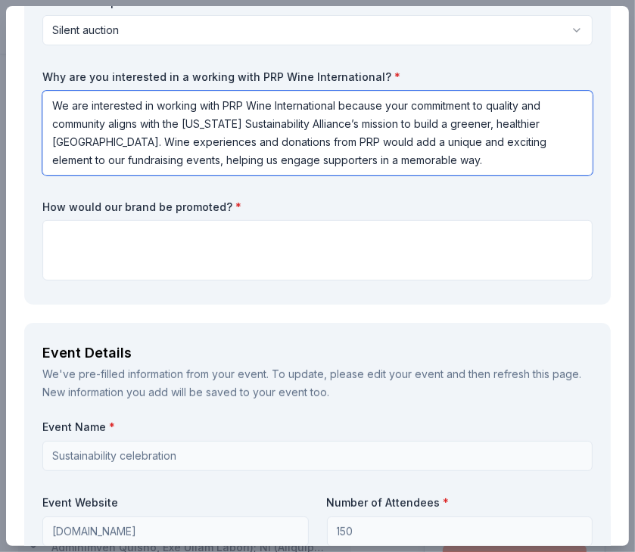
type textarea "We are interested in working with PRP Wine International because your commitmen…"
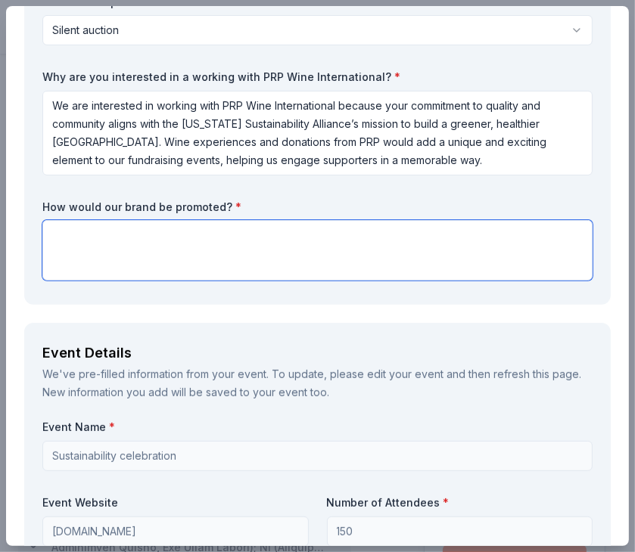
click at [331, 242] on textarea at bounding box center [317, 250] width 550 height 61
click at [197, 266] on textarea at bounding box center [317, 250] width 550 height 61
paste textarea "PRP Wine International would be promoted before, during, and after the event. L…"
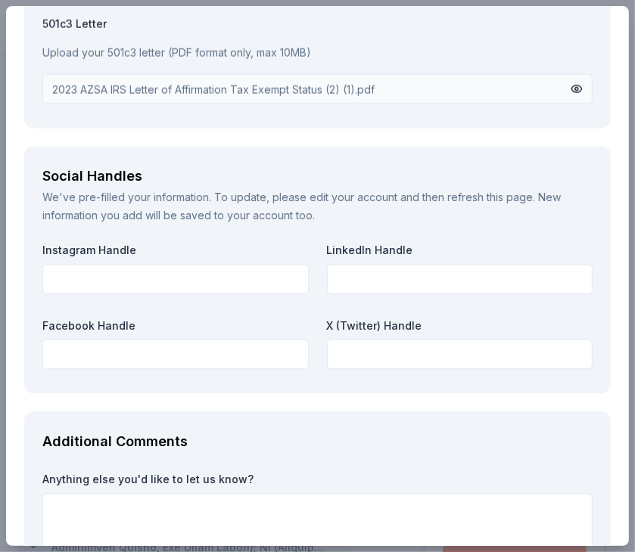
scroll to position [1891, 0]
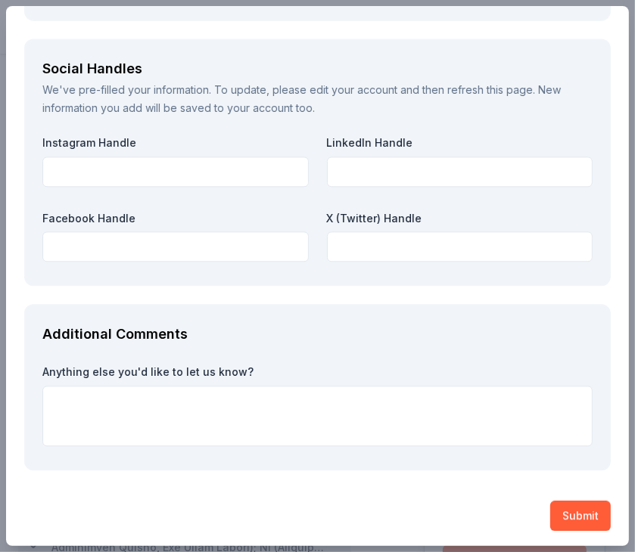
type textarea "PRP Wine International would be promoted before, during, and after the event. L…"
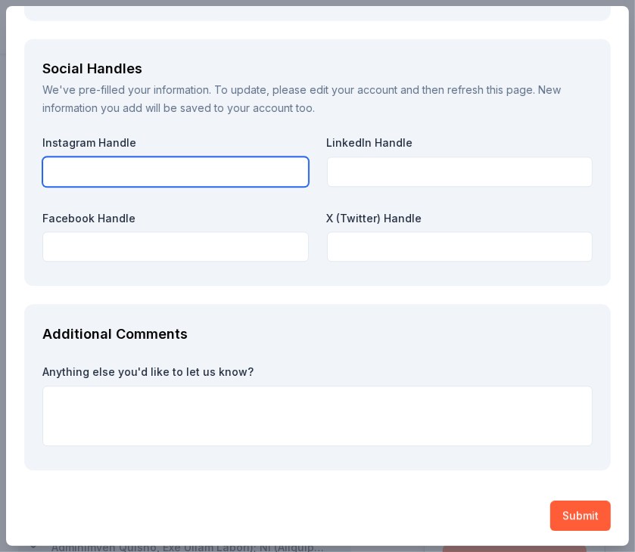
click at [176, 176] on input "text" at bounding box center [175, 172] width 266 height 30
click at [173, 171] on input "azsustain" at bounding box center [175, 172] width 266 height 30
type input "azsustain"
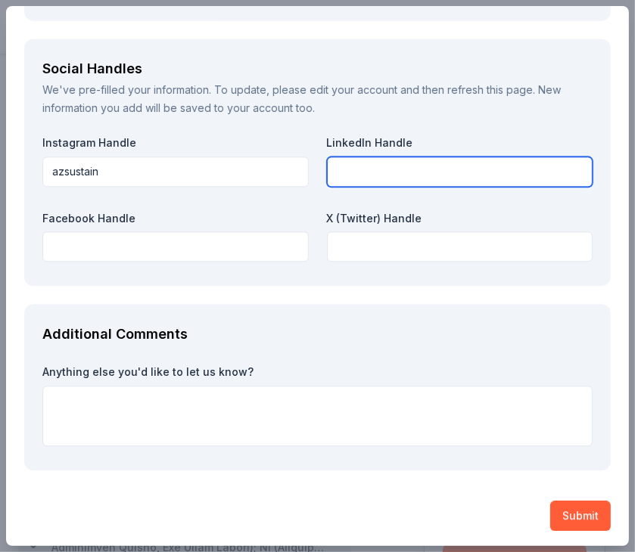
click at [387, 164] on input "text" at bounding box center [460, 172] width 266 height 30
paste input "azsustain"
type input "azsustain"
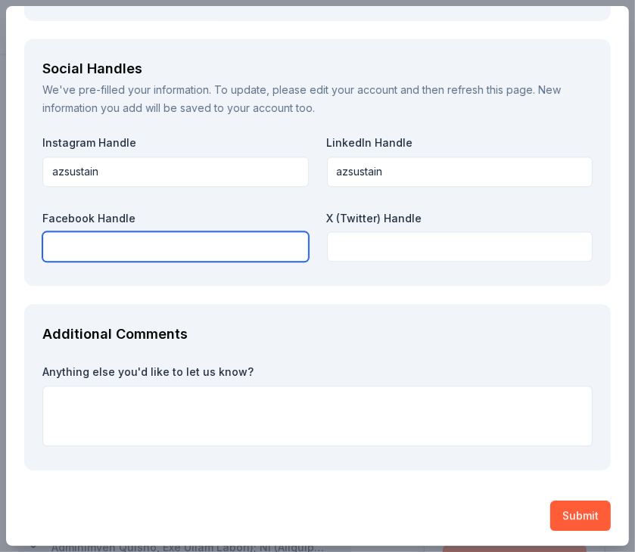
click at [206, 240] on input "text" at bounding box center [175, 247] width 266 height 30
paste input "azsustain"
type input "azsustain"
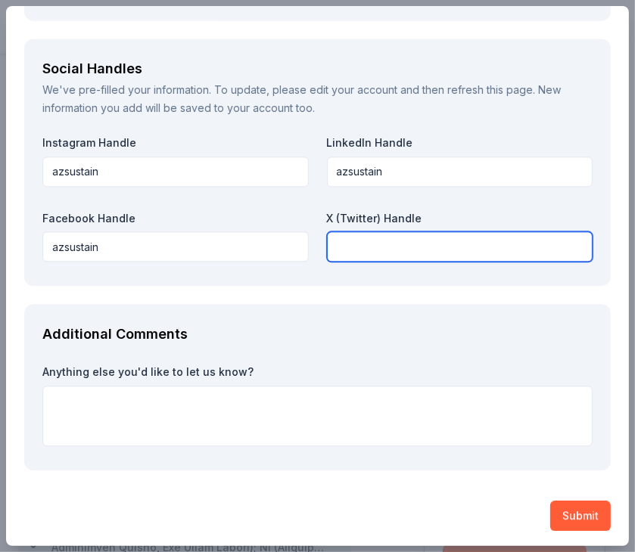
click at [404, 249] on input "text" at bounding box center [460, 247] width 266 height 30
paste input "azsustain"
type input "azsustain"
click at [404, 249] on input "azsustain" at bounding box center [460, 247] width 266 height 30
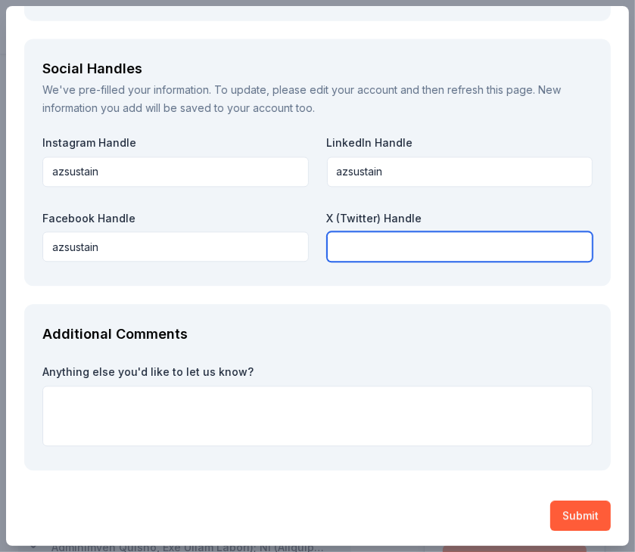
scroll to position [1893, 0]
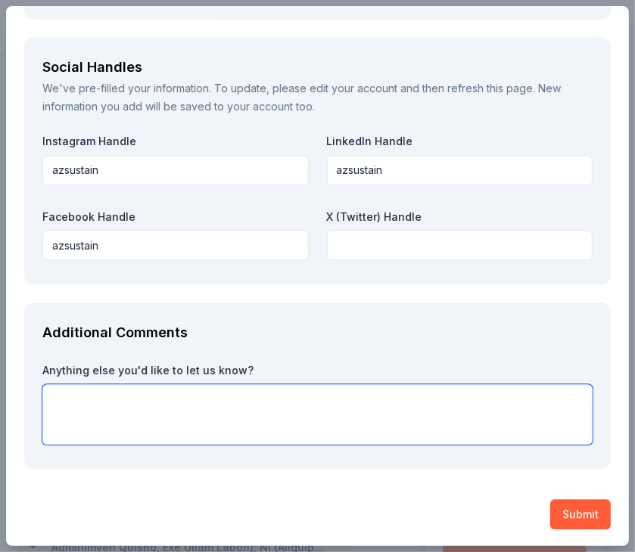
click at [224, 399] on textarea at bounding box center [317, 414] width 550 height 61
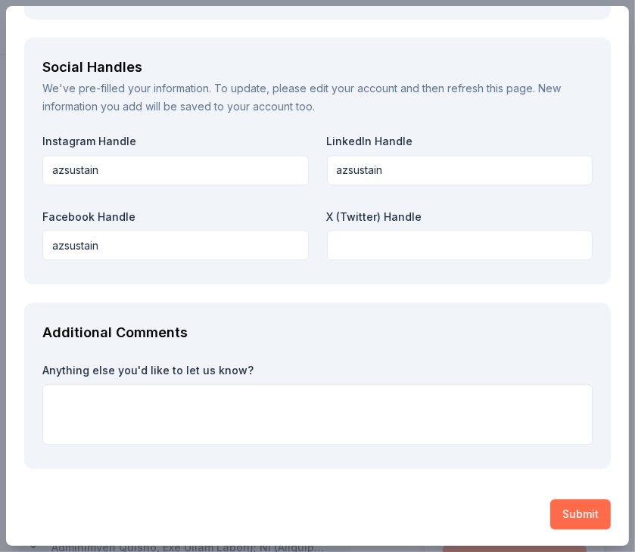
click at [556, 503] on button "Submit" at bounding box center [580, 514] width 61 height 30
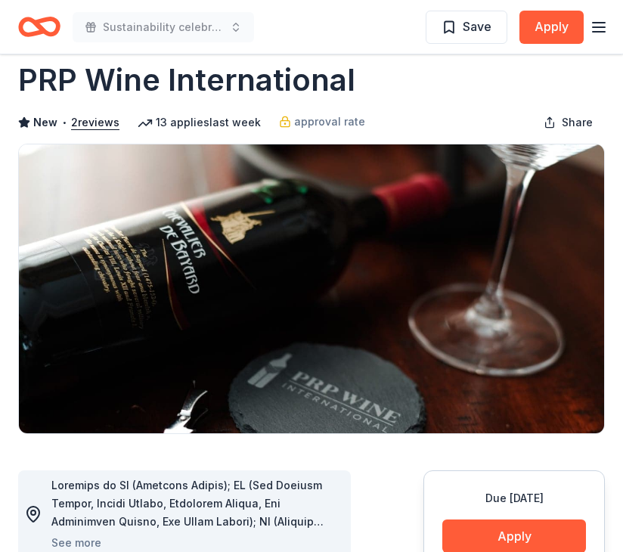
scroll to position [0, 0]
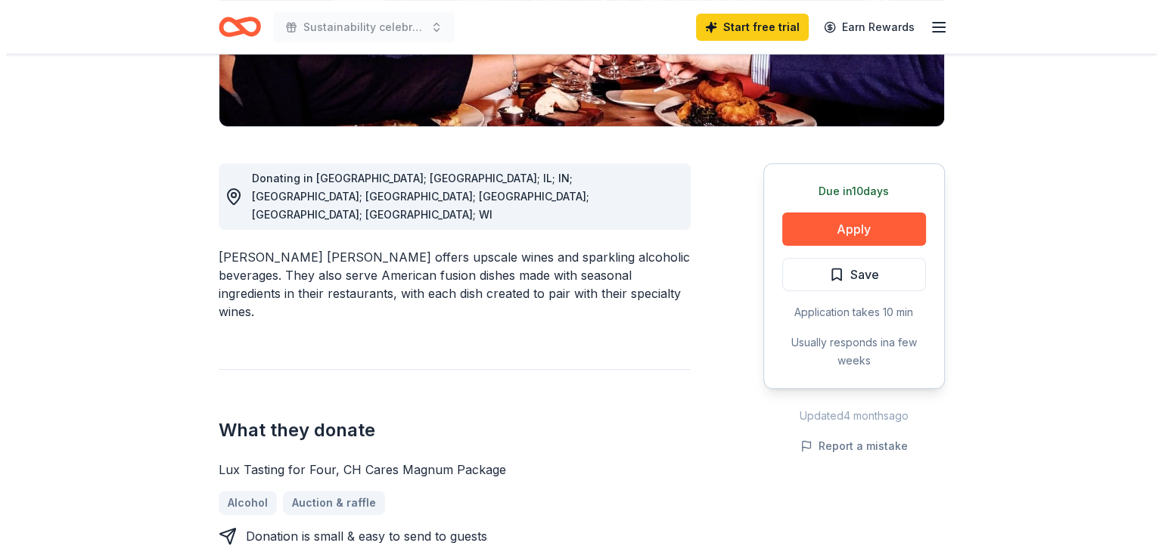
scroll to position [378, 0]
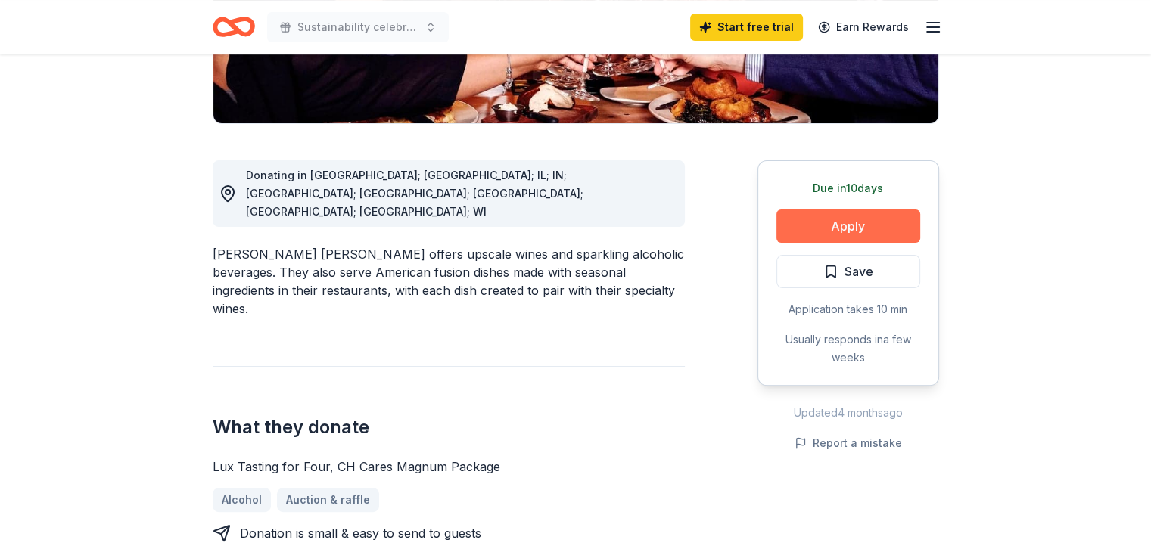
click at [822, 210] on button "Apply" at bounding box center [848, 226] width 144 height 33
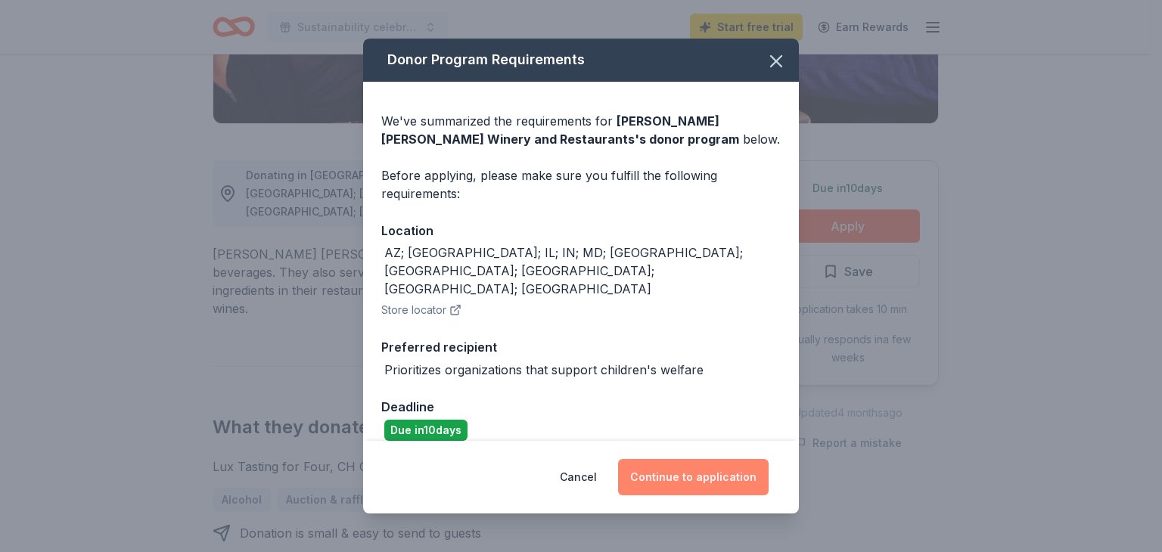
click at [693, 471] on button "Continue to application" at bounding box center [693, 477] width 151 height 36
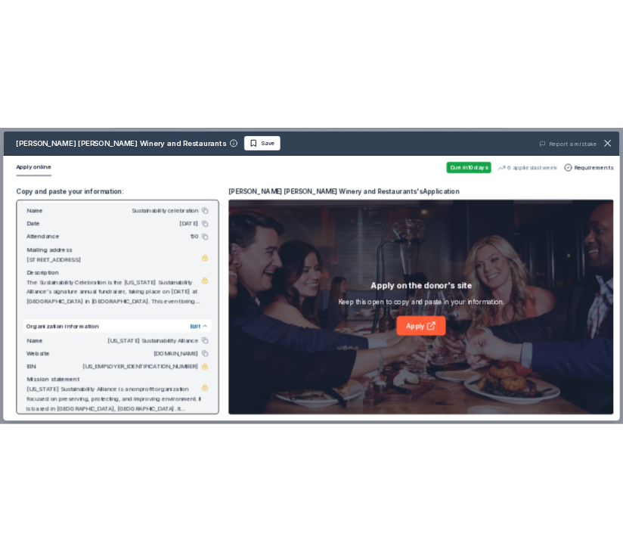
scroll to position [50, 0]
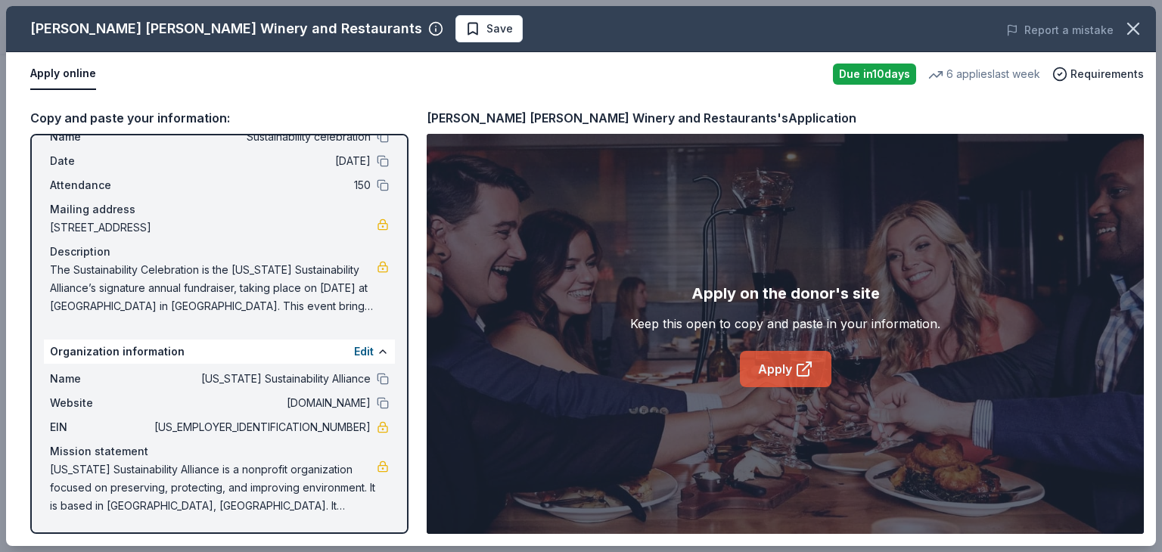
click at [797, 368] on icon at bounding box center [802, 370] width 11 height 11
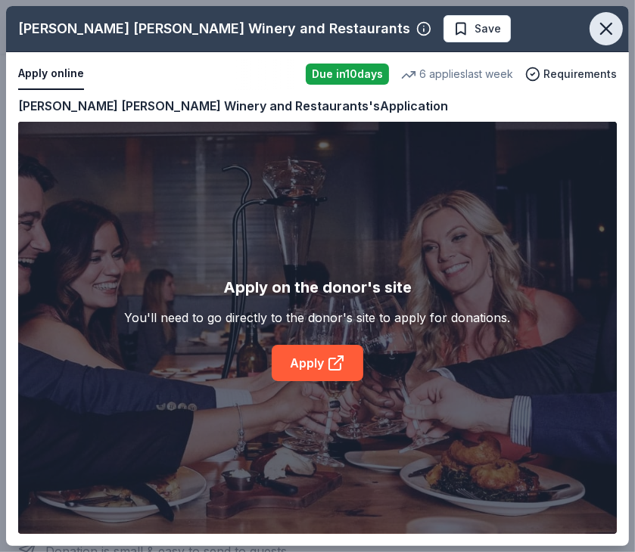
click at [605, 30] on icon "button" at bounding box center [606, 28] width 11 height 11
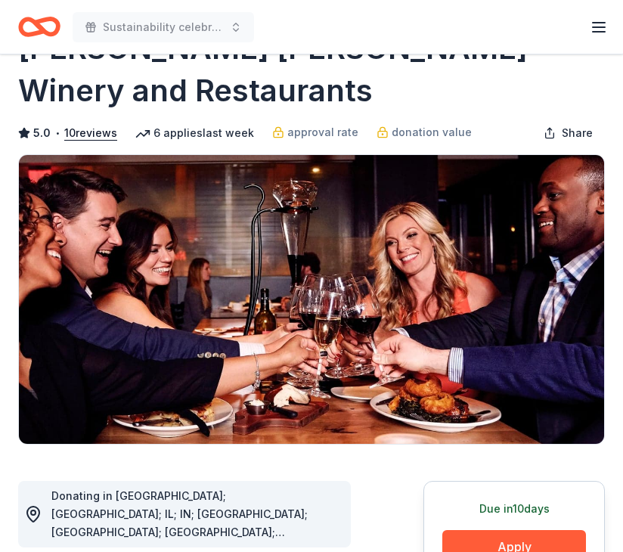
scroll to position [0, 0]
